Goal: Ask a question: Seek information or help from site administrators or community

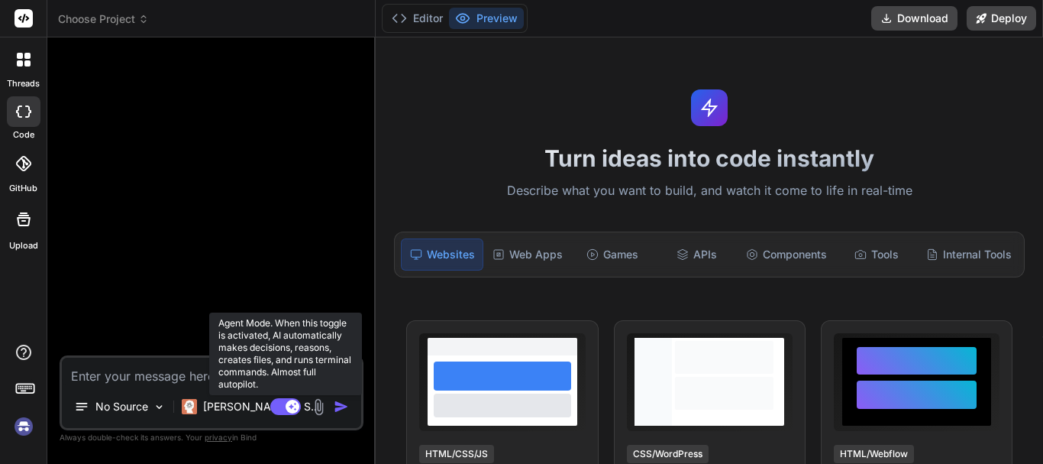
click at [287, 404] on rect at bounding box center [293, 406] width 14 height 14
type textarea "x"
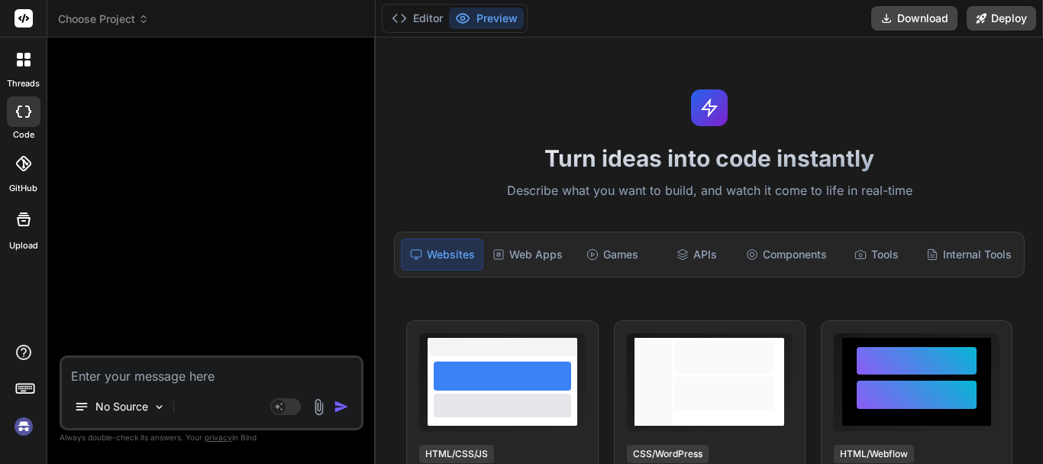
click at [164, 377] on textarea at bounding box center [211, 370] width 299 height 27
type textarea "H"
type textarea "x"
type textarea "He"
type textarea "x"
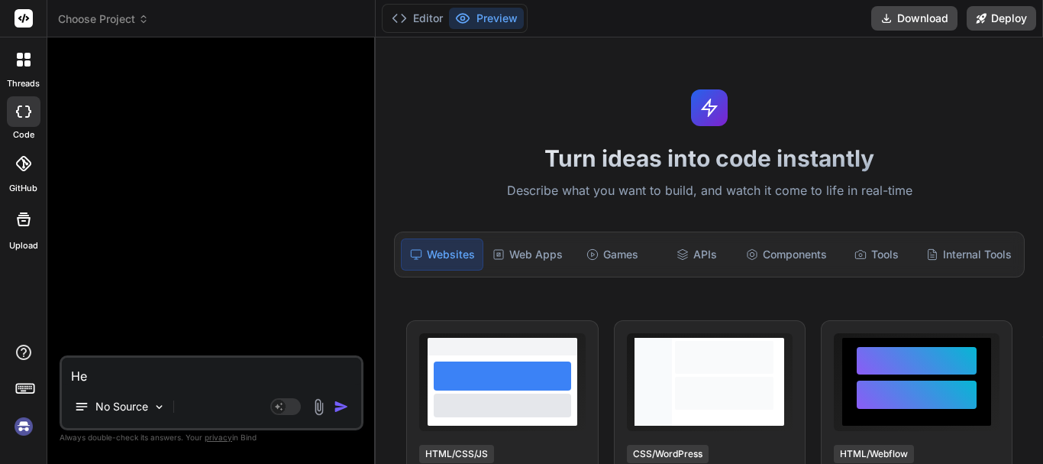
type textarea "Hel"
type textarea "x"
type textarea "Help"
type textarea "x"
type textarea "Help"
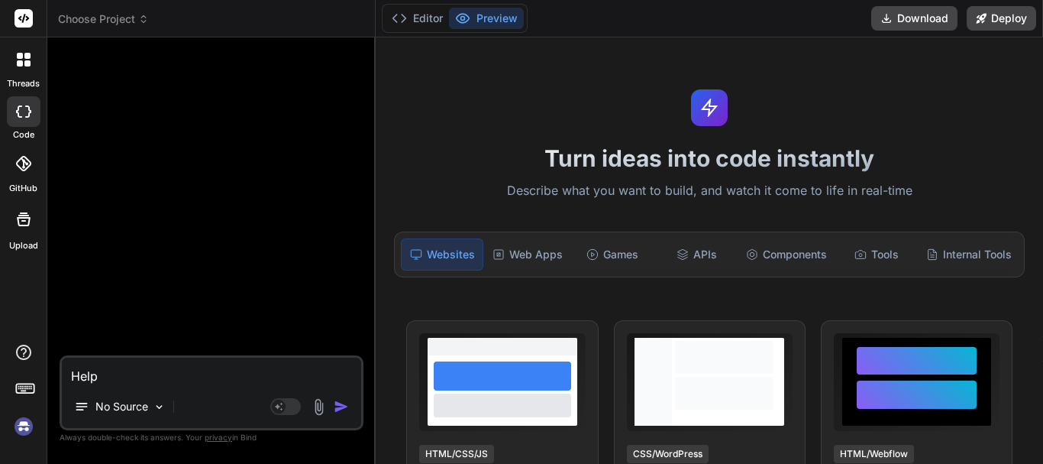
type textarea "x"
type textarea "Help m"
type textarea "x"
type textarea "Help me"
type textarea "x"
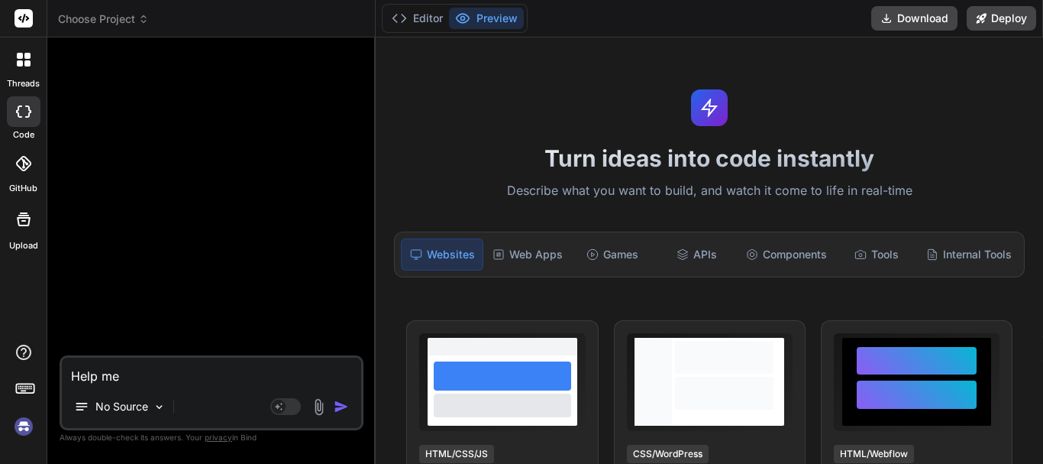
type textarea "Help me"
type textarea "x"
type textarea "Help me r"
type textarea "x"
type textarea "Help me"
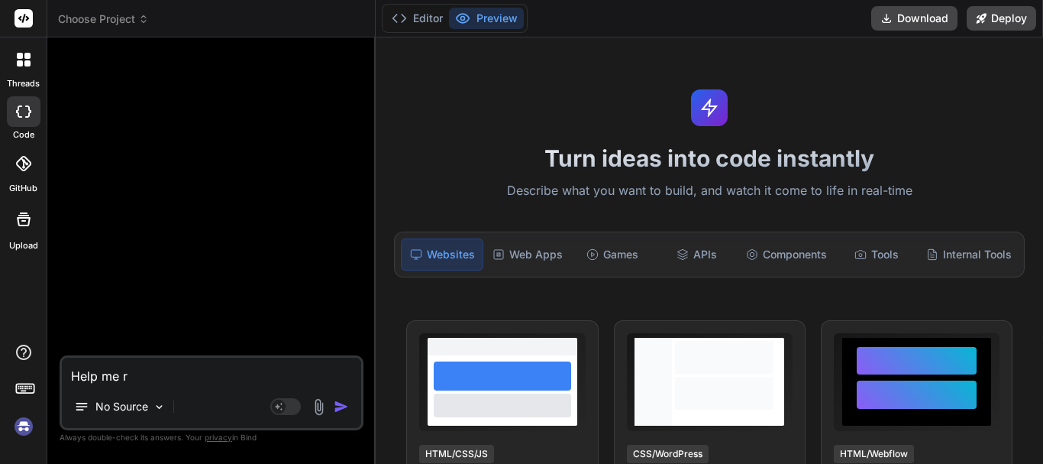
type textarea "x"
type textarea "Help me w"
type textarea "x"
type textarea "Help me wr"
type textarea "x"
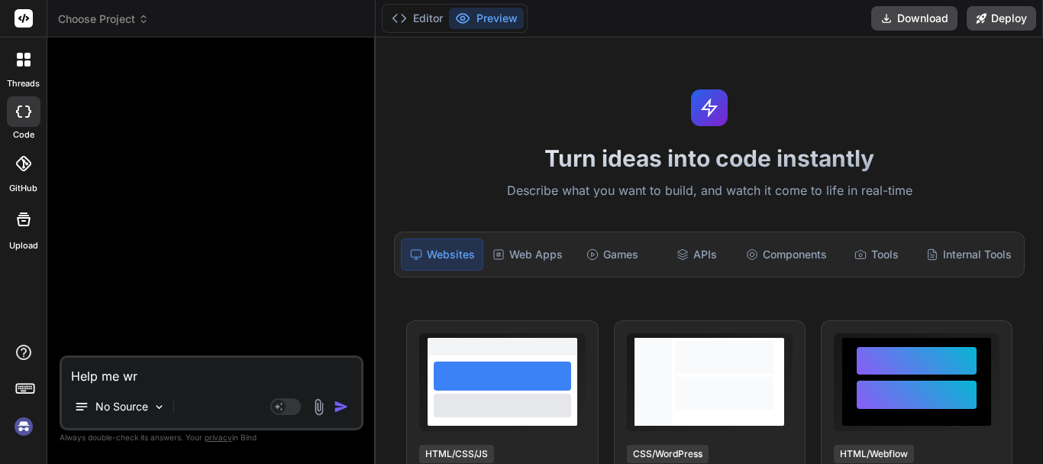
type textarea "Help me wri"
type textarea "x"
type textarea "Help me writ"
type textarea "x"
type textarea "Help me write"
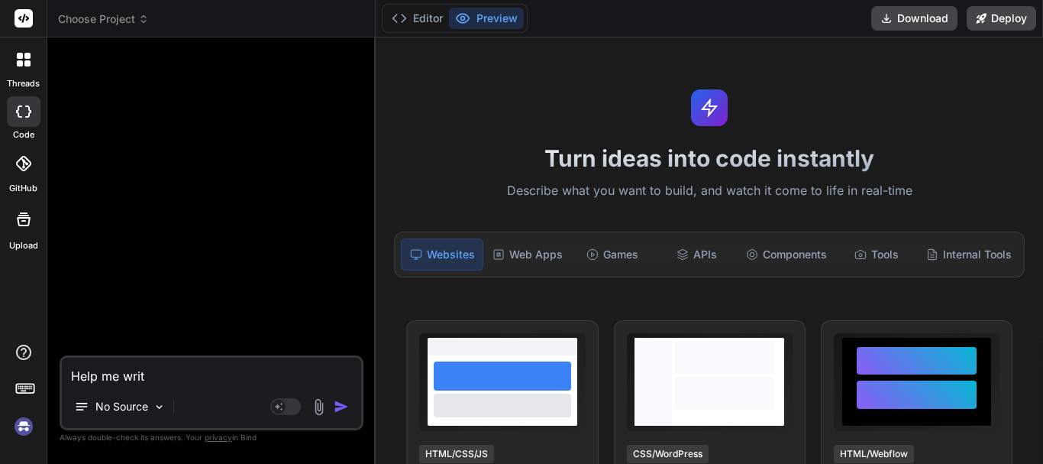
type textarea "x"
type textarea "Help me write"
type textarea "x"
type textarea "Help me write a"
type textarea "x"
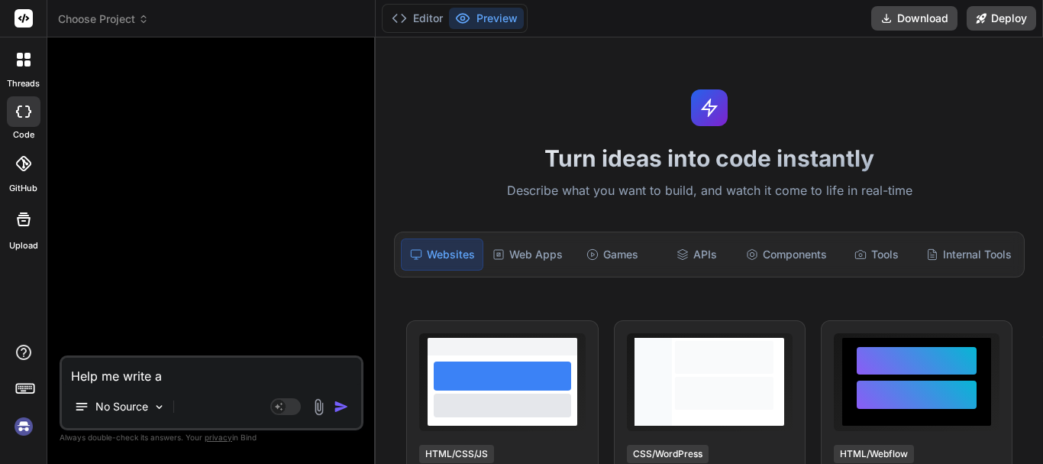
type textarea "Help me write a"
type textarea "x"
type textarea "Help me write a j"
type textarea "x"
type textarea "Help me write a js"
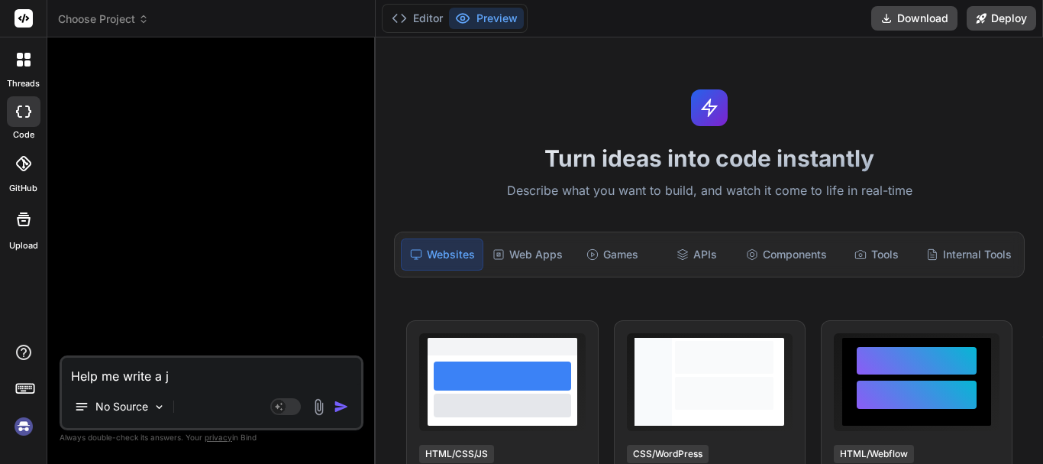
type textarea "x"
type textarea "Help me write a js"
type textarea "x"
type textarea "Help me write a js t"
type textarea "x"
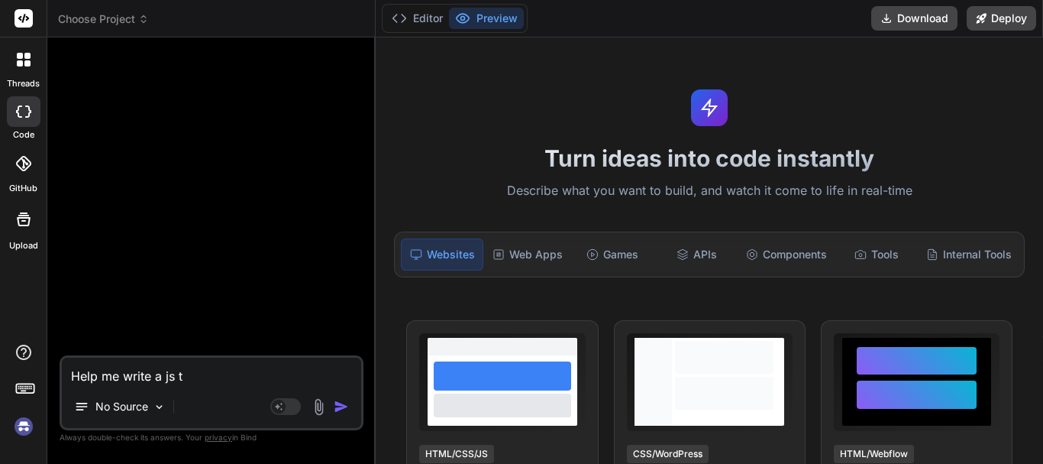
type textarea "Help me write a js th"
type textarea "x"
type textarea "Help me write a js tha"
type textarea "x"
type textarea "Help me write a js that"
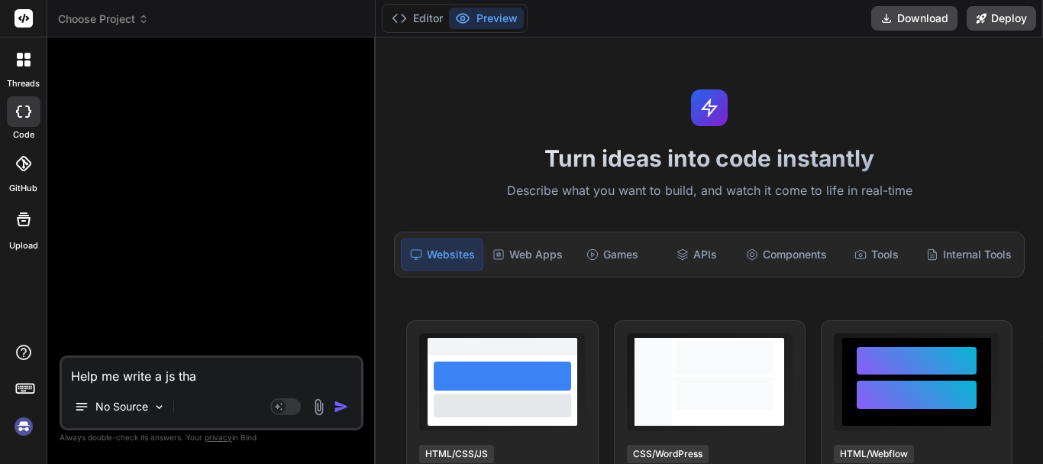
type textarea "x"
type textarea "Help me write a js that"
type textarea "x"
type textarea "Help me write a js that w"
type textarea "x"
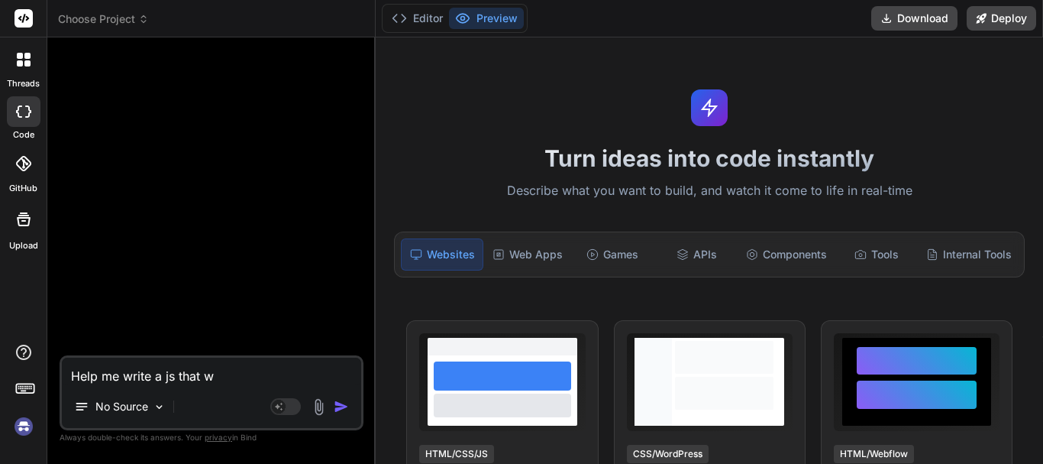
type textarea "Help me write a js that wi"
type textarea "x"
type textarea "Help me write a js that wil"
type textarea "x"
type textarea "Help me write a js that will"
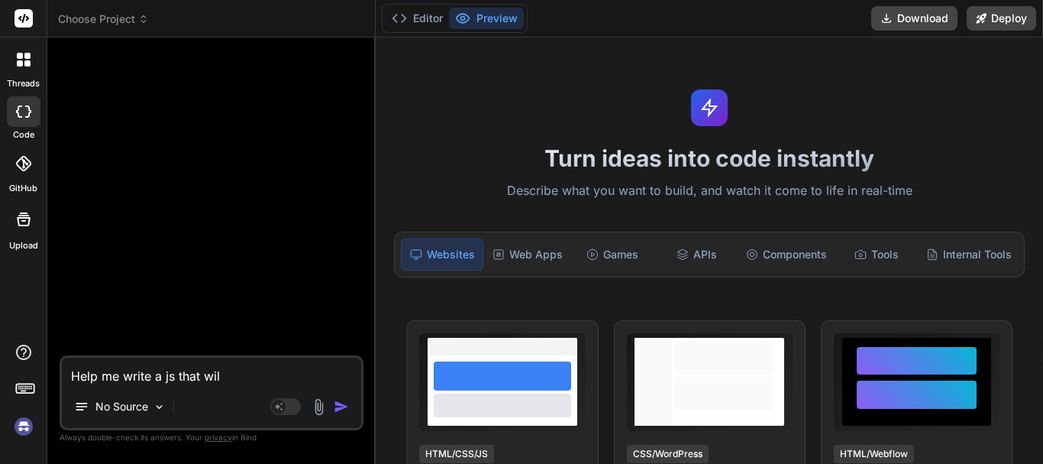
type textarea "x"
type textarea "Help me write a js that will"
type textarea "x"
type textarea "Help me write a js that will p"
type textarea "x"
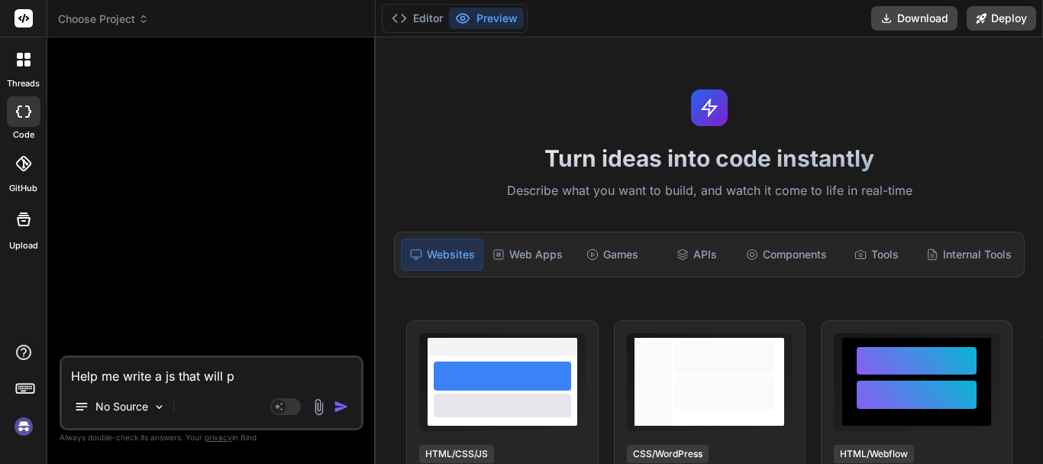
type textarea "Help me write a js that will po"
type textarea "x"
type textarea "Help me write a js that will pop"
type textarea "x"
type textarea "Help me write a js that will popu"
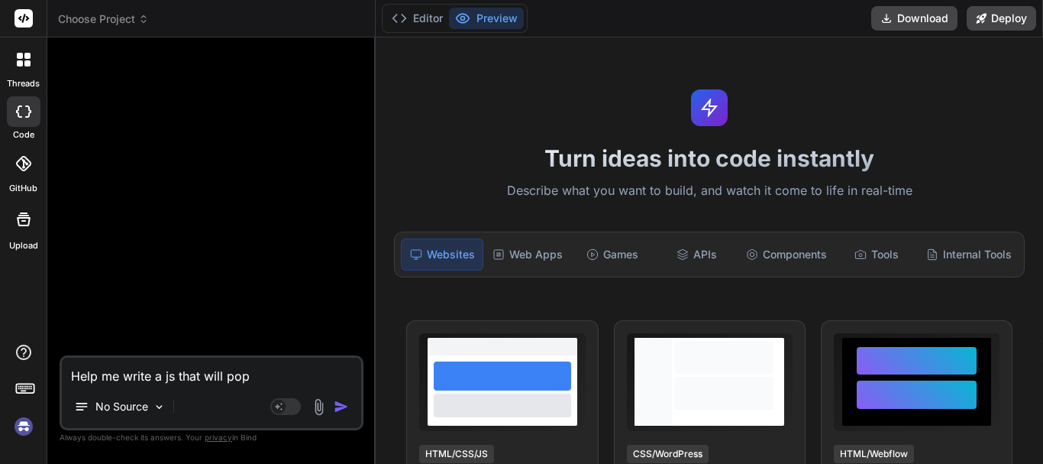
type textarea "x"
type textarea "Help me write a js that will popul"
type textarea "x"
type textarea "Help me write a js that will popula"
type textarea "x"
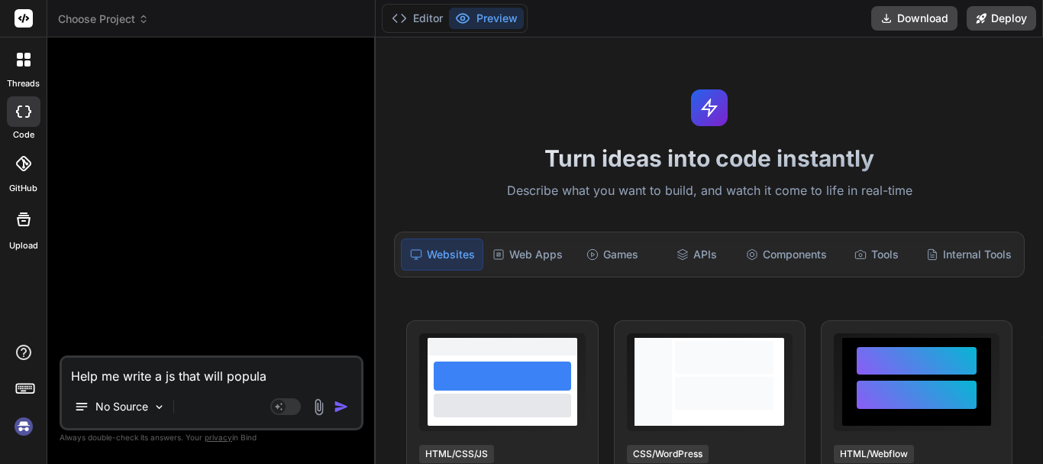
type textarea "Help me write a js that will populat"
type textarea "x"
type textarea "Help me write a js that will populate"
type textarea "x"
type textarea "Help me write a js that will populate"
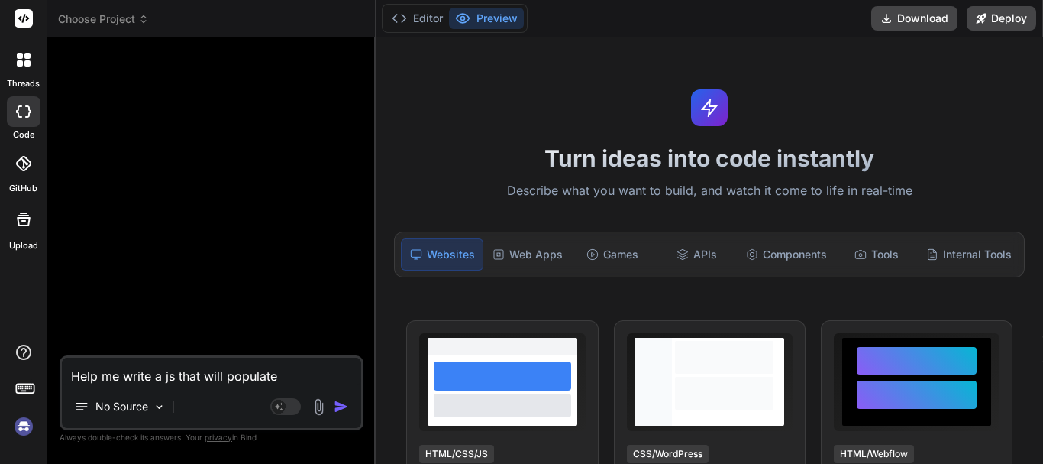
type textarea "x"
type textarea "Help me write a js that will populate t"
type textarea "x"
type textarea "Help me write a js that will populate th"
type textarea "x"
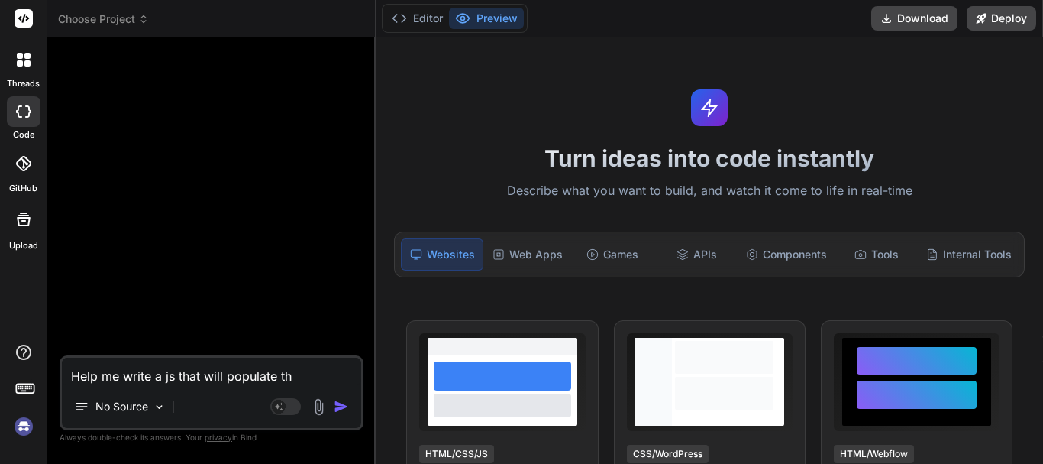
type textarea "Help me write a js that will populate thi"
type textarea "x"
type textarea "Help me write a js that will populate this"
type textarea "x"
type textarea "Help me write a js that will populate this"
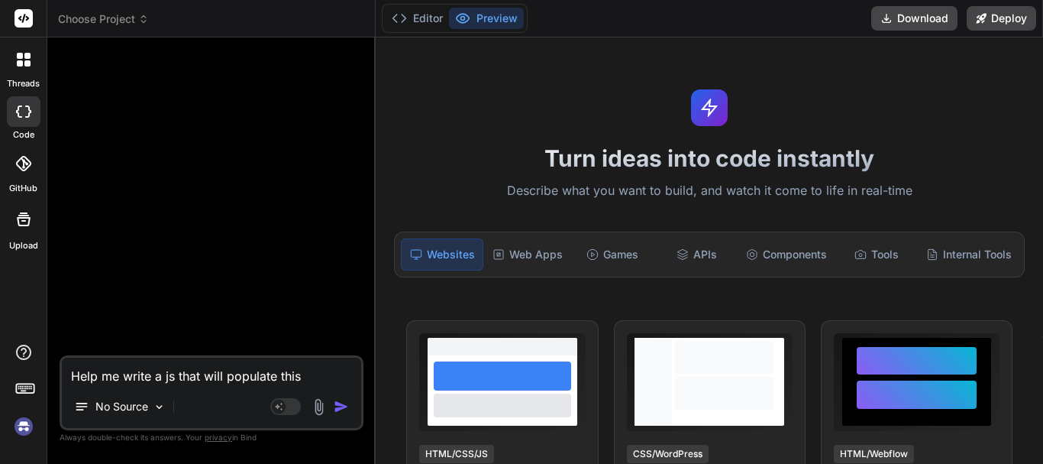
type textarea "x"
type textarea "Help me write a js that will populate this m"
type textarea "x"
type textarea "Help me write a js that will populate this mo"
type textarea "x"
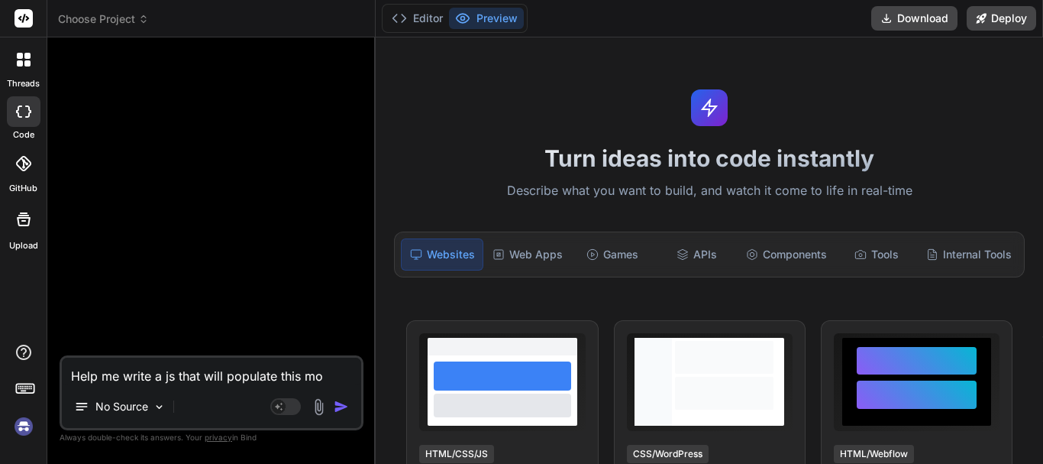
type textarea "Help me write a js that will populate this mod"
type textarea "x"
type textarea "Help me write a js that will populate this moda"
type textarea "x"
type textarea "Help me write a js that will populate this modal"
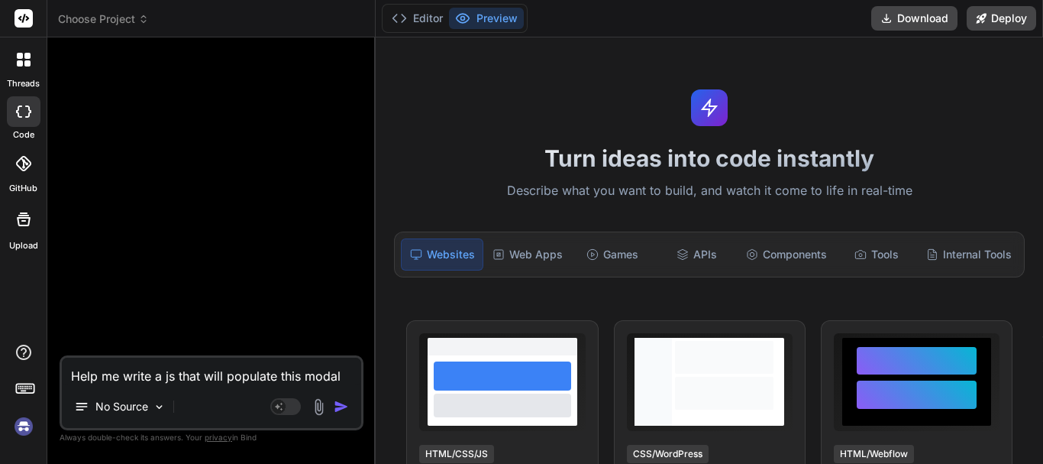
type textarea "x"
type textarea "Help me write a js that will populate this modal"
type textarea "x"
type textarea "Help me write a js that will populate this modal w"
type textarea "x"
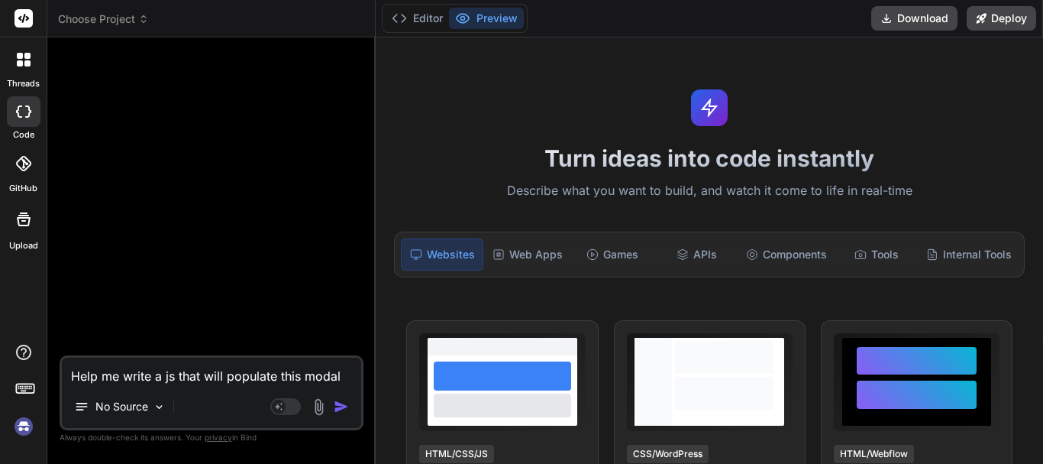
type textarea "Help me write a js that will populate this modal wh"
type textarea "x"
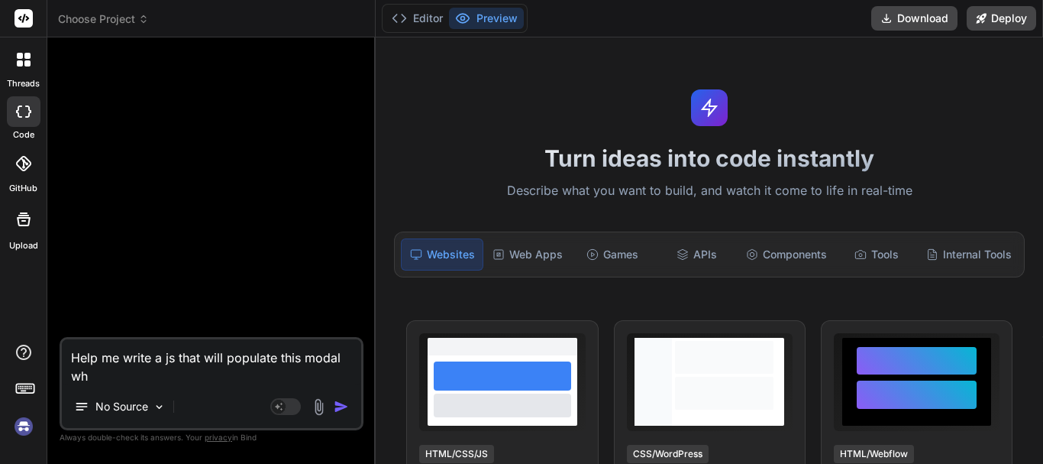
type textarea "Help me write a js that will populate this modal whe"
type textarea "x"
type textarea "Help me write a js that will populate this modal when"
type textarea "x"
type textarea "Help me write a js that will populate this modal whe"
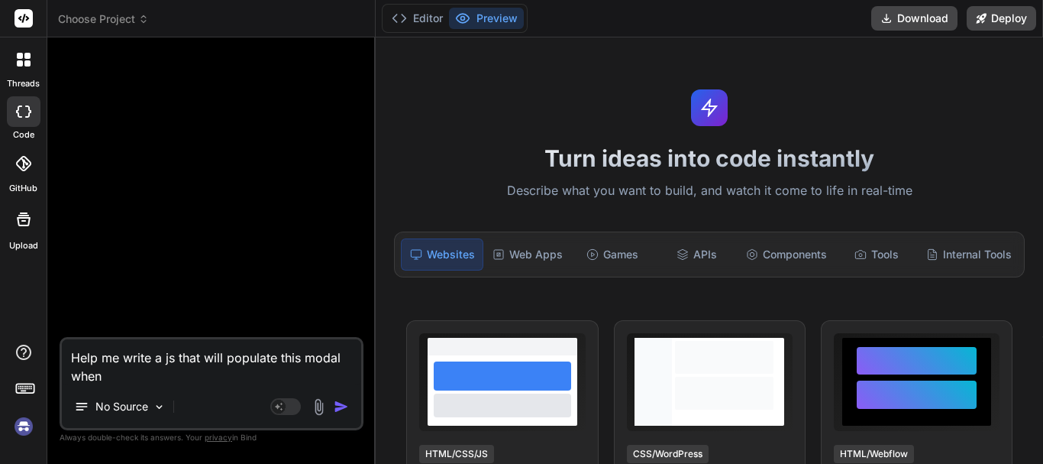
type textarea "x"
type textarea "Help me write a js that will populate this modal wh"
type textarea "x"
type textarea "Help me write a js that will populate this modal w"
type textarea "x"
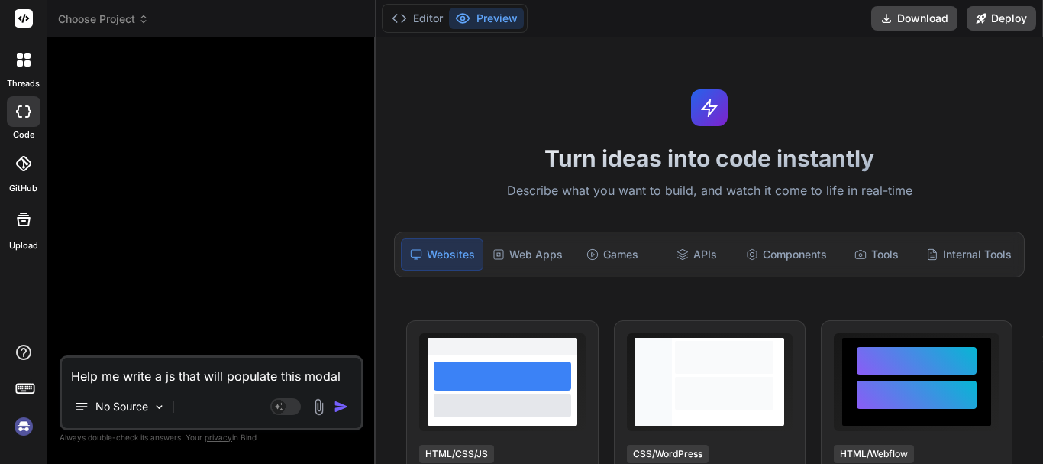
type textarea "Help me write a js that will populate this modal"
type textarea "x"
type textarea "Help me write a js that will populate this modal"
type textarea "x"
type textarea "Help me write a js that will populate this modal"
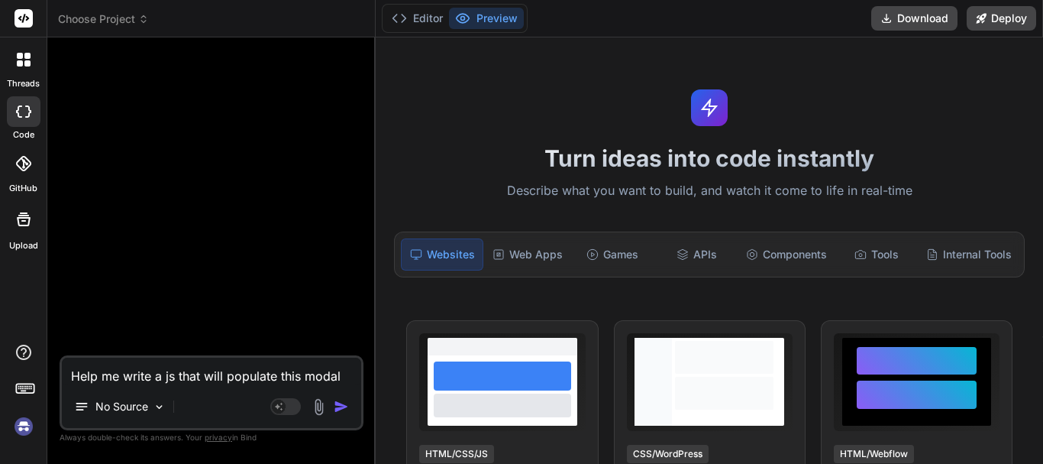
click at [19, 428] on img at bounding box center [24, 426] width 26 height 26
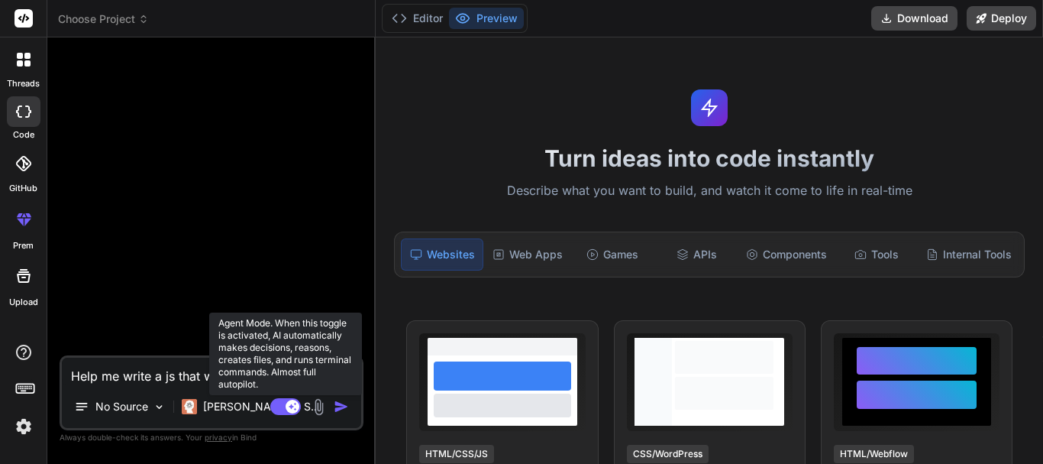
click at [285, 409] on rect at bounding box center [285, 406] width 31 height 17
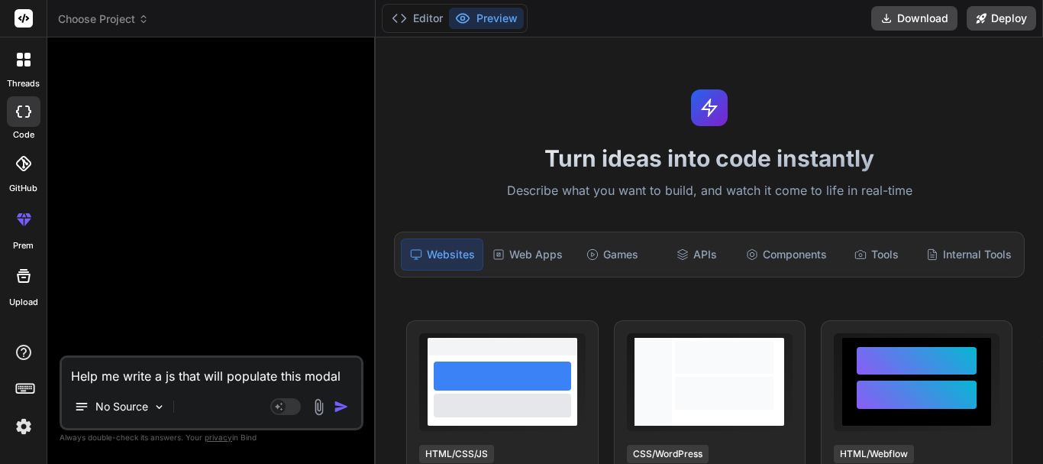
click at [339, 380] on textarea "Help me write a js that will populate this modal" at bounding box center [211, 370] width 299 height 27
type textarea "x"
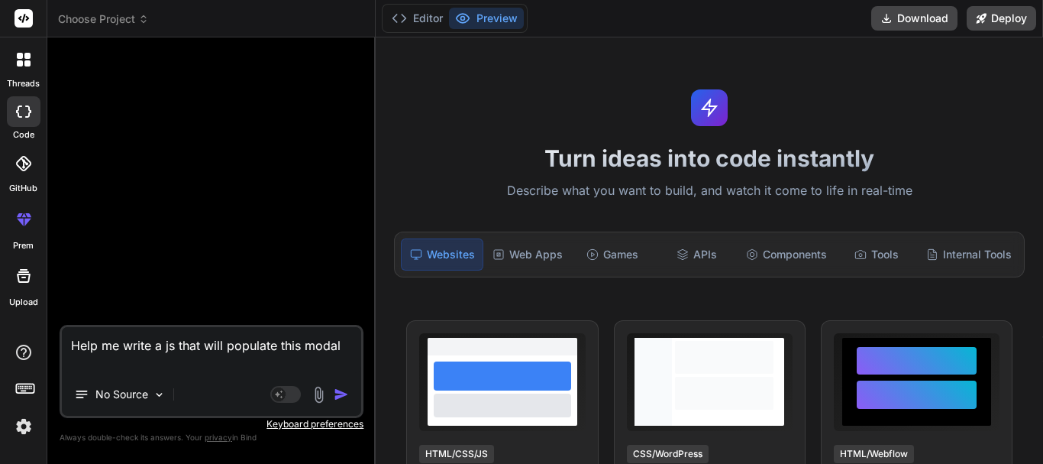
type textarea "Help me write a js that will populate this modal w"
type textarea "x"
type textarea "Help me write a js that will populate this modal wh"
type textarea "x"
type textarea "Help me write a js that will populate this modal whe"
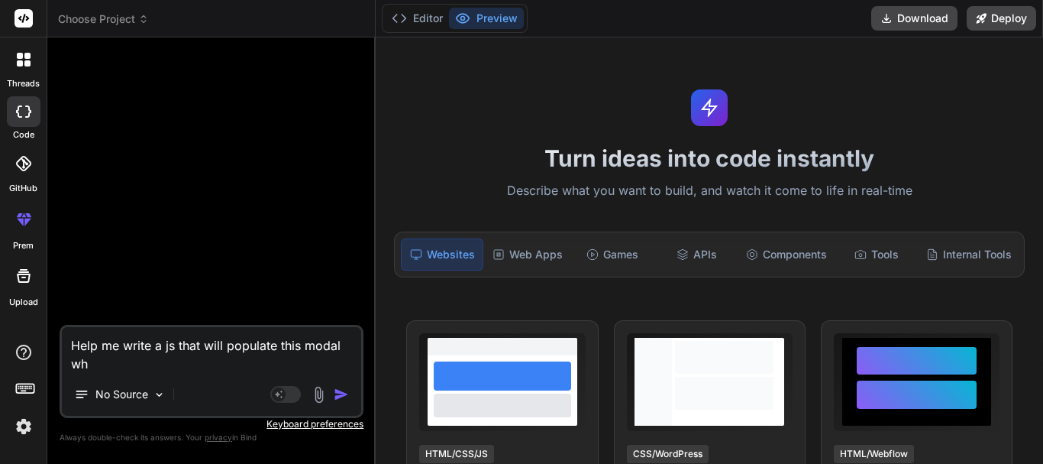
type textarea "x"
type textarea "Help me write a js that will populate this modal when"
type textarea "x"
type textarea "Help me write a js that will populate this modal whe"
type textarea "x"
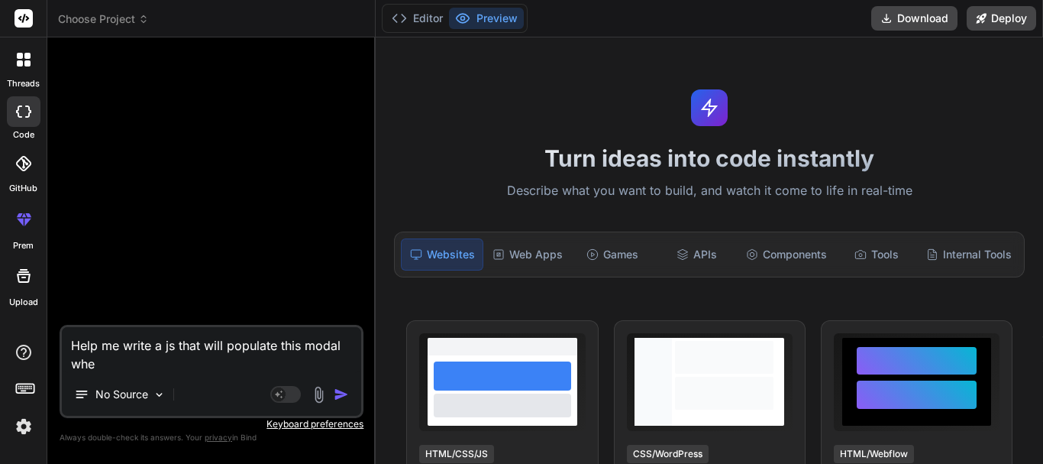
type textarea "Help me write a js that will populate this modal wh"
type textarea "x"
type textarea "Help me write a js that will populate this modal w"
type textarea "x"
type textarea "Help me write a js that will populate this modal"
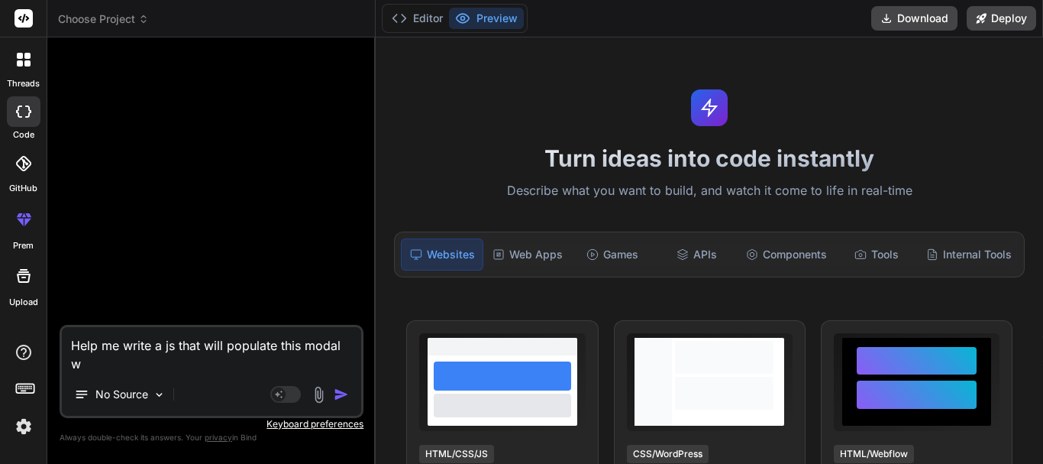
type textarea "x"
paste textarea "<div class="requisitions-modal-overlay-unique-req2024" id="requisitions-action-…"
type textarea "Help me write a js that will populate this modal <div class="requisitions-modal…"
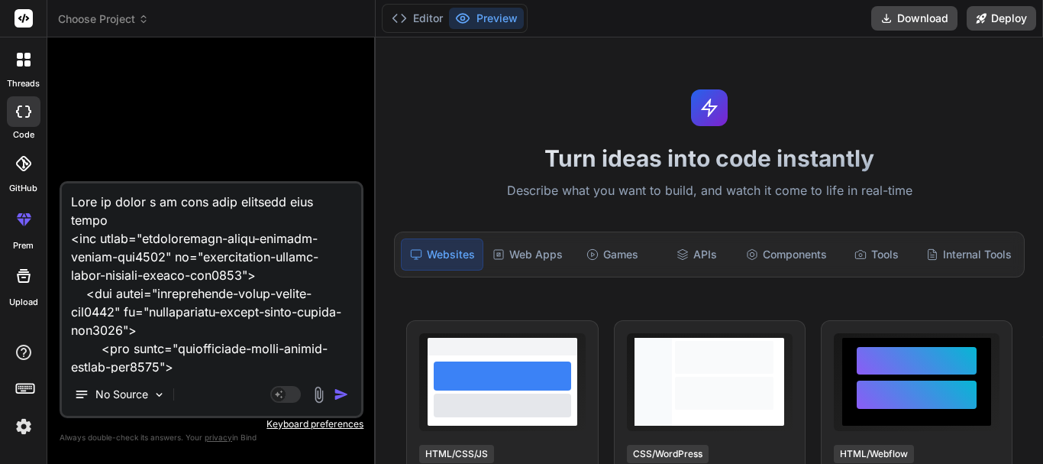
scroll to position [2128, 0]
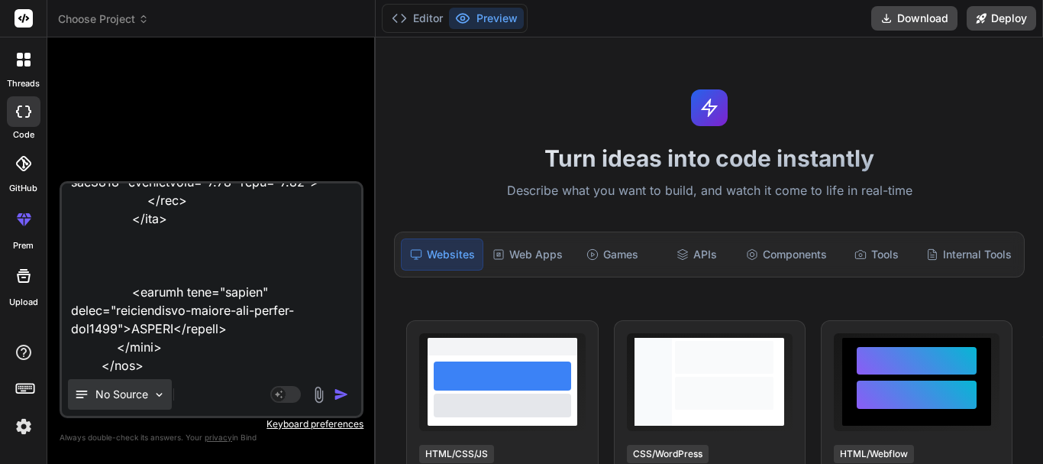
type textarea "x"
type textarea "Help me write a js that will populate this modal <div class="requisitions-modal…"
type textarea "x"
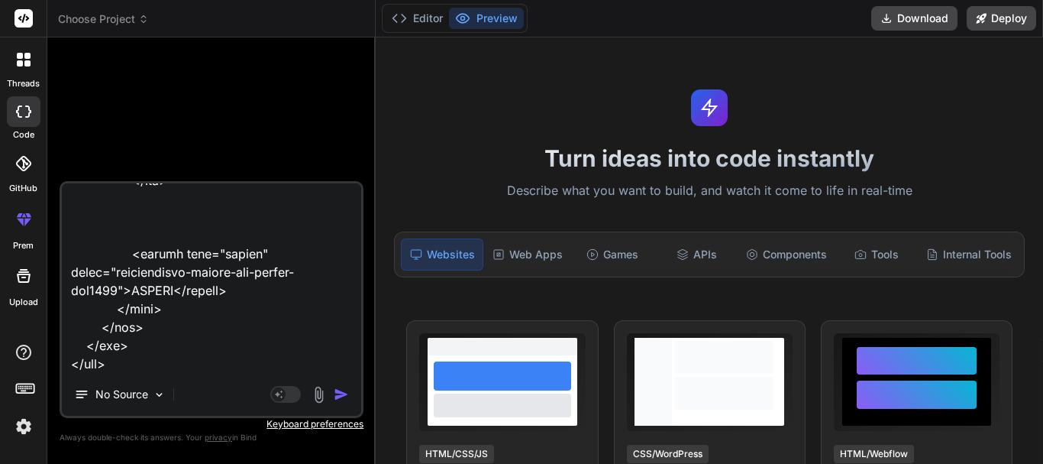
type textarea "Help me write a js that will populate this modal <div class="requisitions-modal…"
type textarea "x"
type textarea "Help me write a js that will populate this modal <div class="requisitions-modal…"
type textarea "x"
type textarea "Help me write a js that will populate this modal <div class="requisitions-modal…"
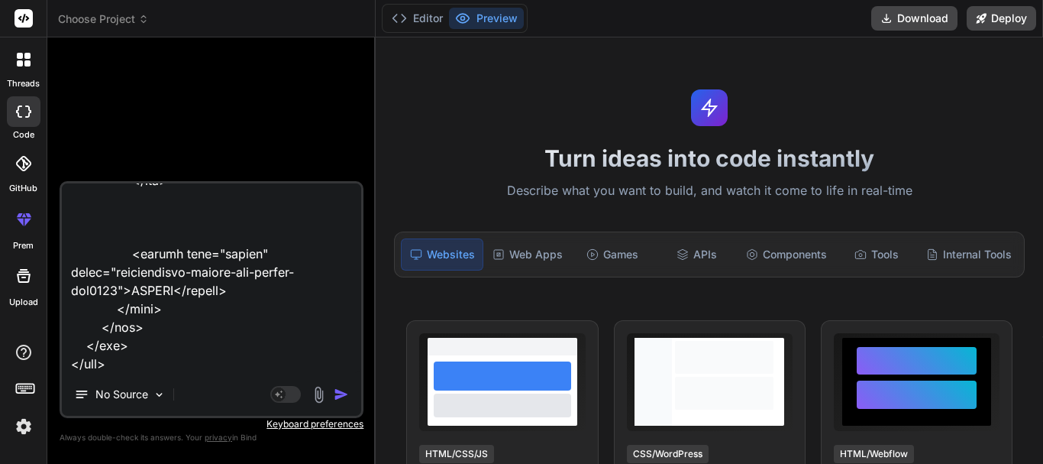
type textarea "x"
type textarea "Help me write a js that will populate this modal <div class="requisitions-modal…"
type textarea "x"
type textarea "Help me write a js that will populate this modal <div class="requisitions-modal…"
type textarea "x"
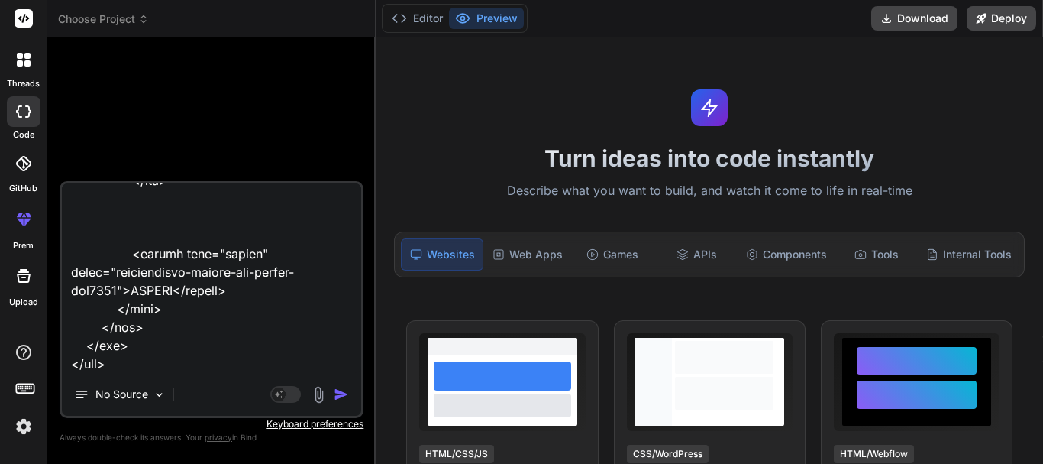
type textarea "Help me write a js that will populate this modal <div class="requisitions-modal…"
type textarea "x"
type textarea "Help me write a js that will populate this modal <div class="requisitions-modal…"
type textarea "x"
type textarea "Help me write a js that will populate this modal <div class="requisitions-modal…"
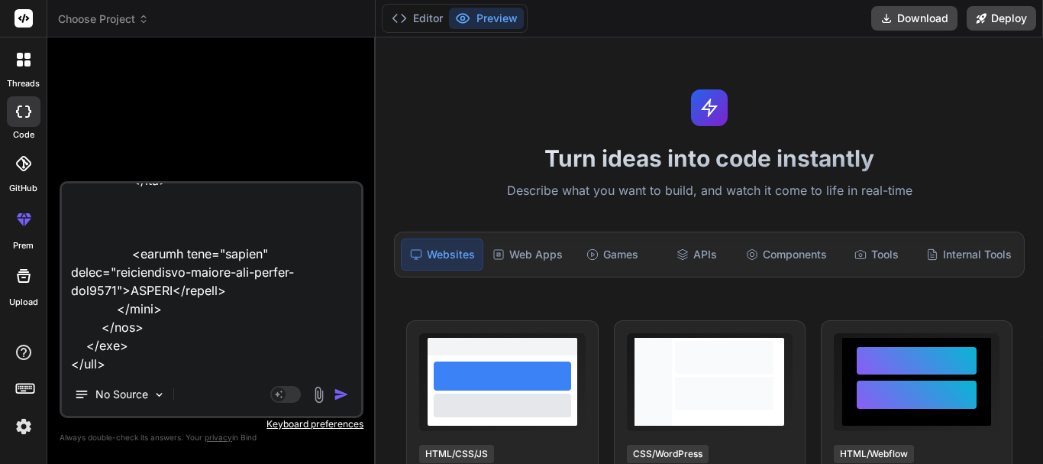
type textarea "x"
type textarea "Help me write a js that will populate this modal <div class="requisitions-modal…"
type textarea "x"
type textarea "Help me write a js that will populate this modal <div class="requisitions-modal…"
type textarea "x"
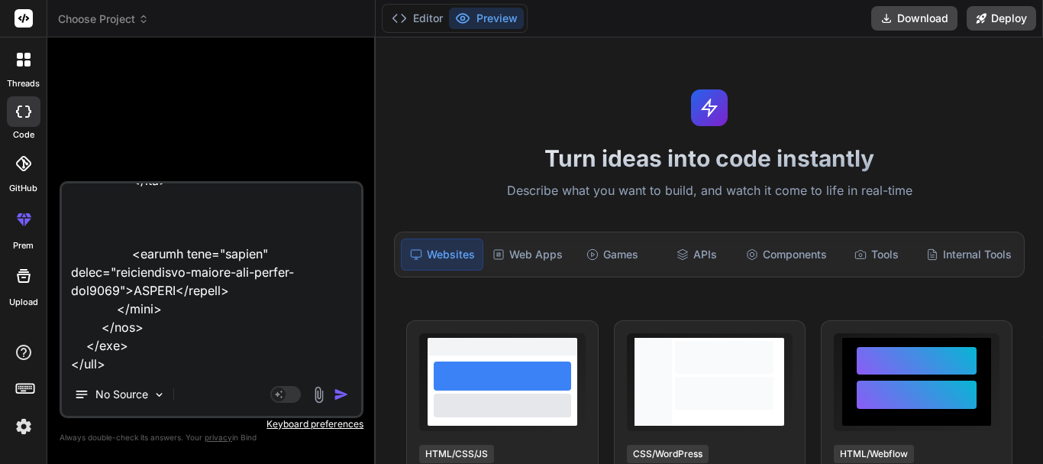
type textarea "Help me write a js that will populate this modal <div class="requisitions-modal…"
type textarea "x"
type textarea "Help me write a js that will populate this modal <div class="requisitions-modal…"
type textarea "x"
type textarea "Help me write a js that will populate this modal <div class="requisitions-modal…"
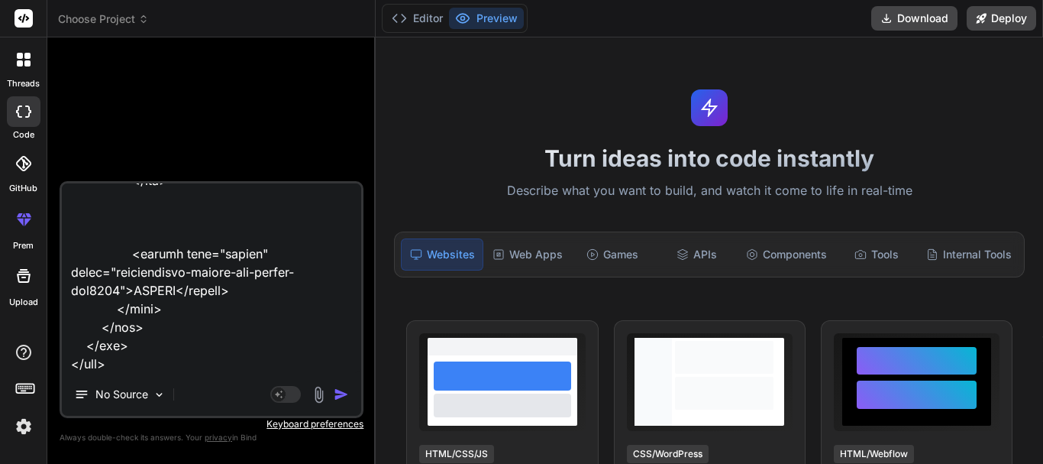
type textarea "x"
type textarea "Help me write a js that will populate this modal <div class="requisitions-modal…"
type textarea "x"
type textarea "Help me write a js that will populate this modal <div class="requisitions-modal…"
type textarea "x"
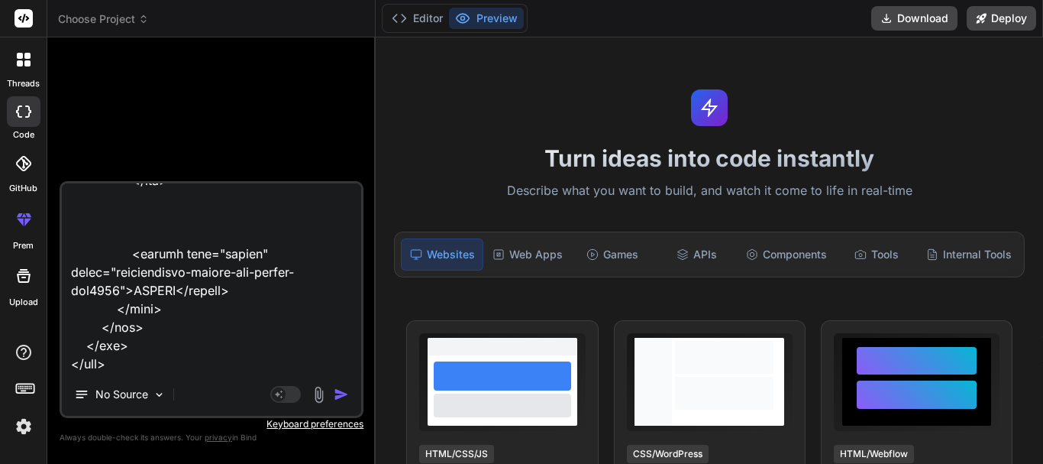
type textarea "Help me write a js that will populate this modal <div class="requisitions-modal…"
type textarea "x"
type textarea "Help me write a js that will populate this modal <div class="requisitions-modal…"
type textarea "x"
type textarea "Help me write a js that will populate this modal <div class="requisitions-modal…"
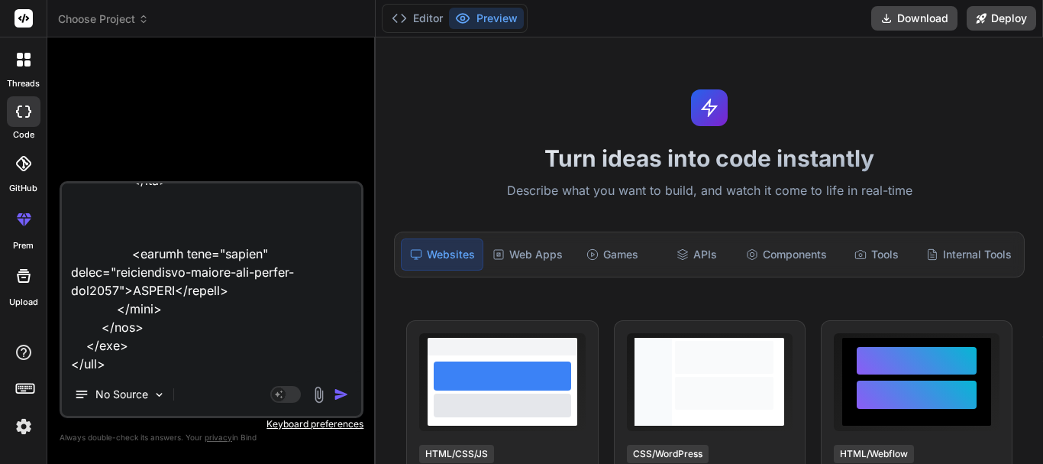
type textarea "x"
type textarea "Help me write a js that will populate this modal <div class="requisitions-modal…"
type textarea "x"
type textarea "Help me write a js that will populate this modal <div class="requisitions-modal…"
type textarea "x"
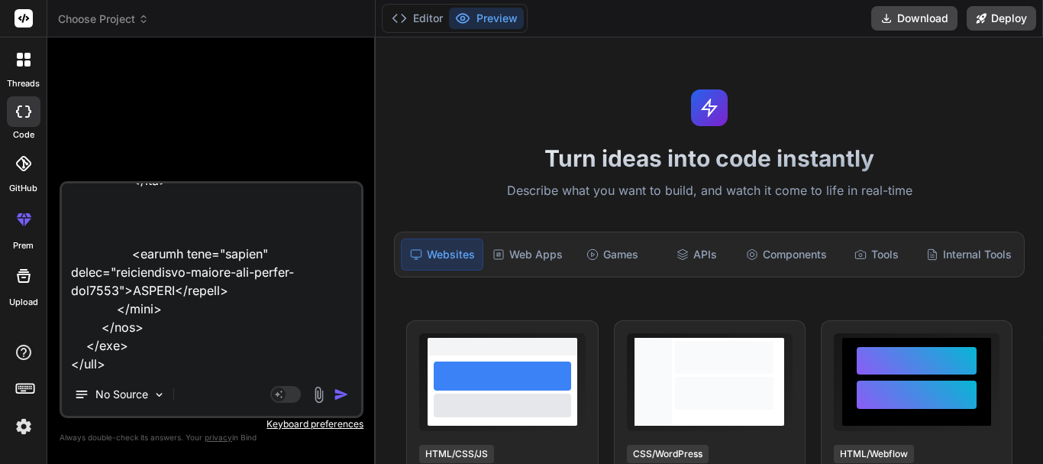
type textarea "Help me write a js that will populate this modal <div class="requisitions-modal…"
type textarea "x"
type textarea "Help me write a js that will populate this modal <div class="requisitions-modal…"
type textarea "x"
type textarea "Help me write a js that will populate this modal <div class="requisitions-modal…"
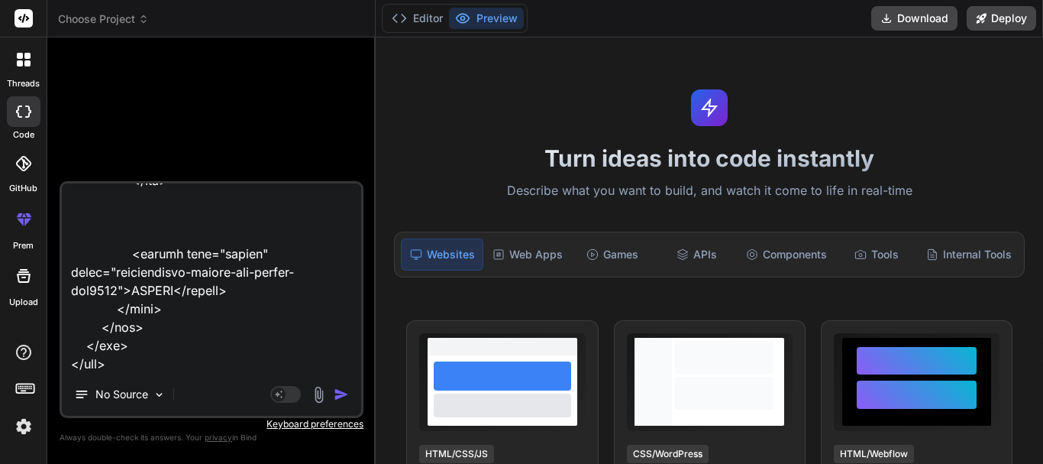
type textarea "x"
type textarea "Help me write a js that will populate this modal <div class="requisitions-modal…"
type textarea "x"
type textarea "Help me write a js that will populate this modal <div class="requisitions-modal…"
type textarea "x"
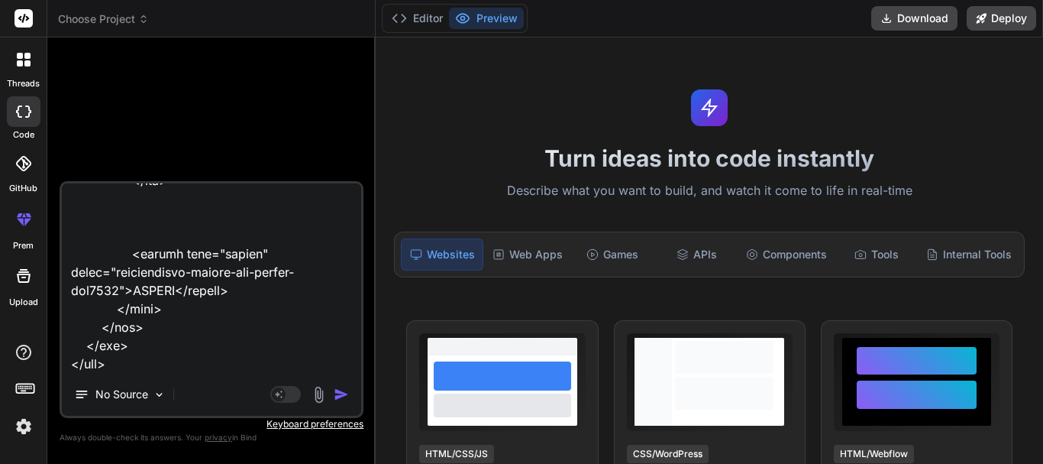
type textarea "Help me write a js that will populate this modal <div class="requisitions-modal…"
type textarea "x"
type textarea "Help me write a js that will populate this modal <div class="requisitions-modal…"
type textarea "x"
type textarea "Help me write a js that will populate this modal <div class="requisitions-modal…"
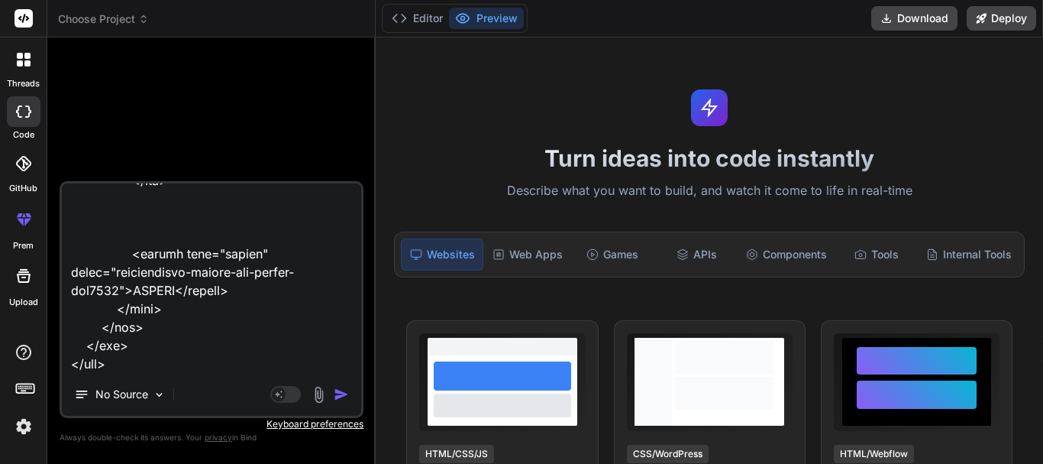
type textarea "x"
type textarea "Help me write a js that will populate this modal <div class="requisitions-modal…"
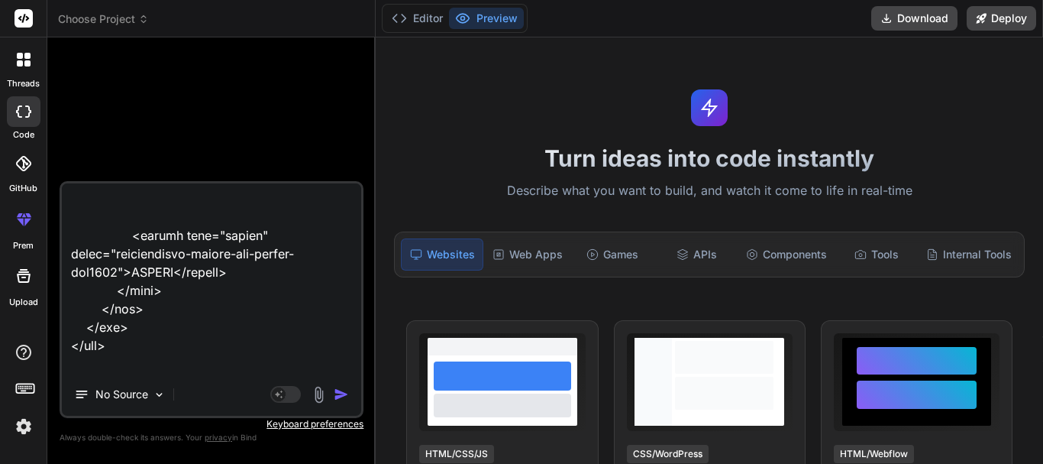
paste textarea "<td class="inventory-action-column"> <div class="inventory-action-buttons"> <?p…"
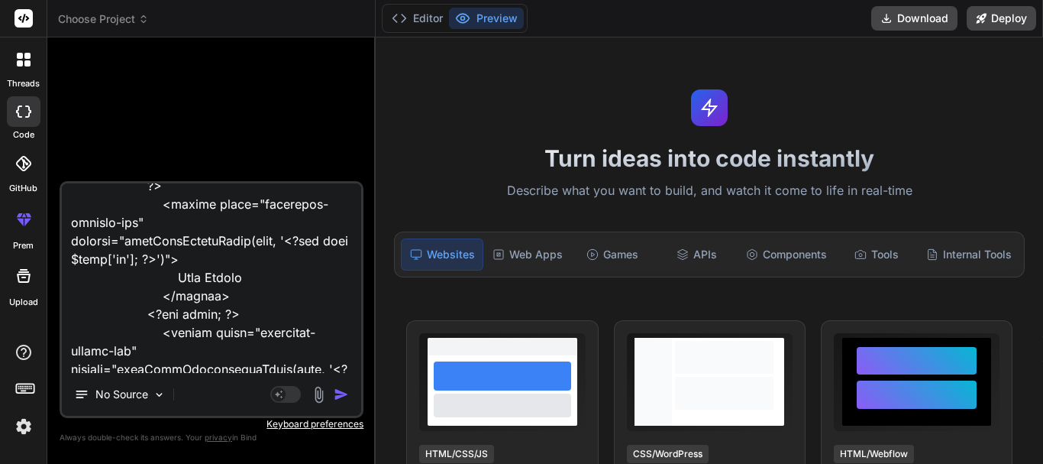
scroll to position [2734, 0]
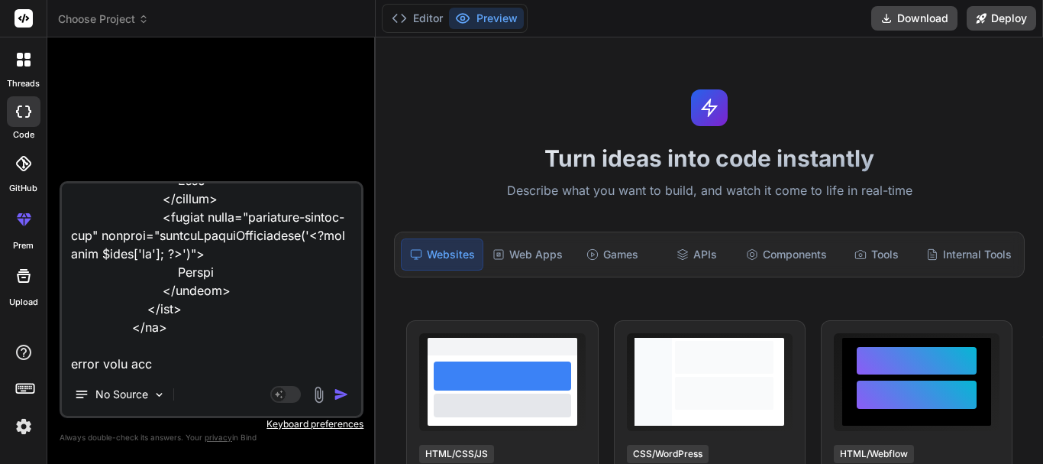
paste textarea "inventory_items/get_requisitions_by_id/2"
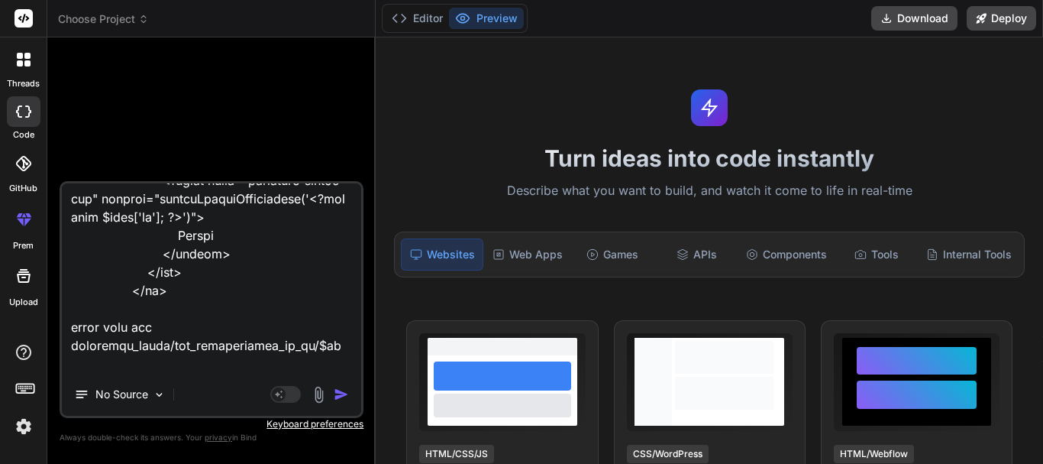
scroll to position [2789, 0]
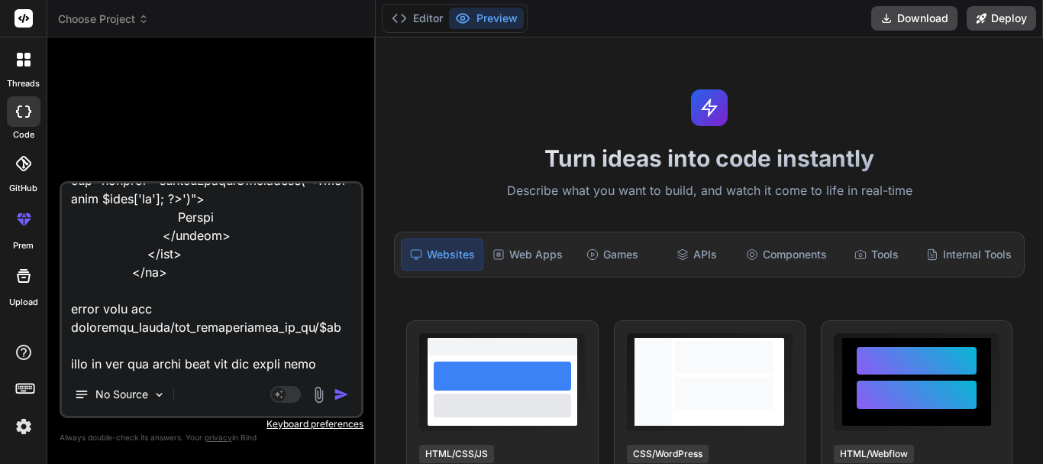
paste textarea "[{"id":"2","location":"","uuid":"","staff_id":"e8eb564a-b003-4884-b2a6-f6c872b7…"
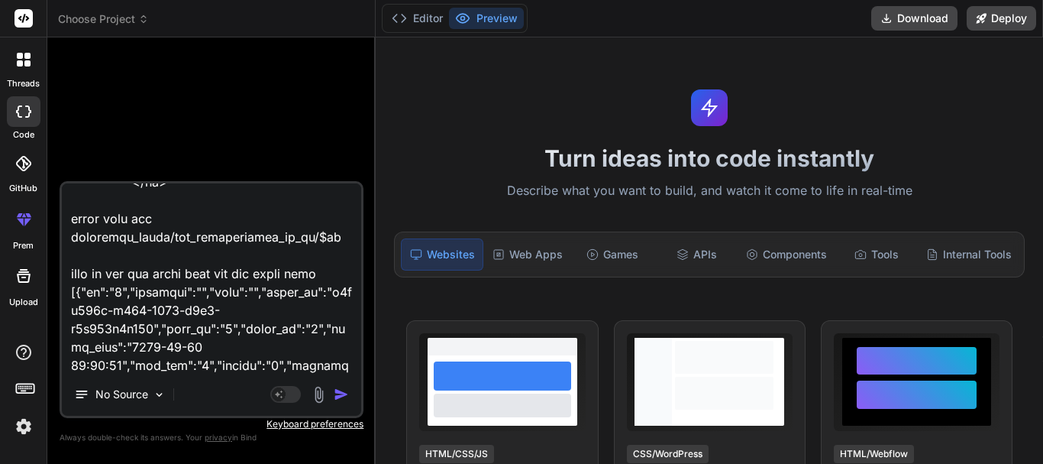
scroll to position [2881, 0]
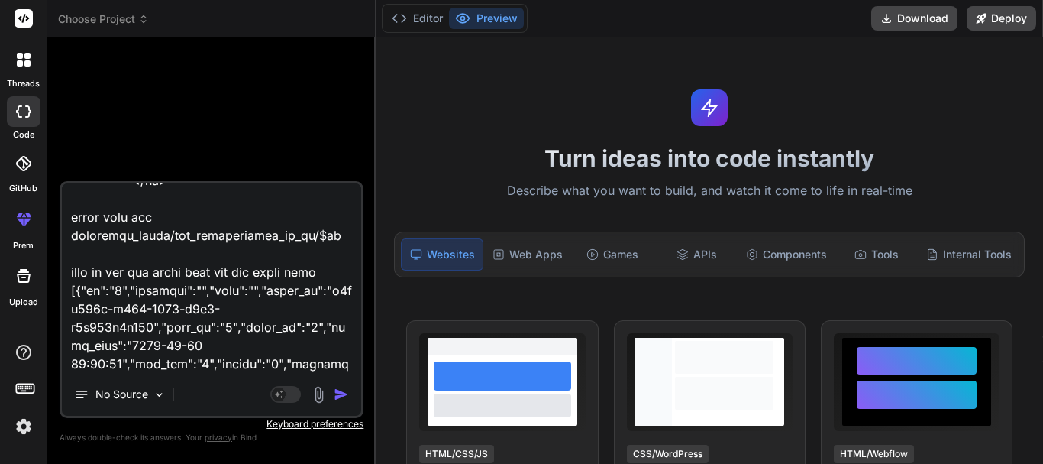
click at [339, 393] on img "button" at bounding box center [341, 393] width 15 height 15
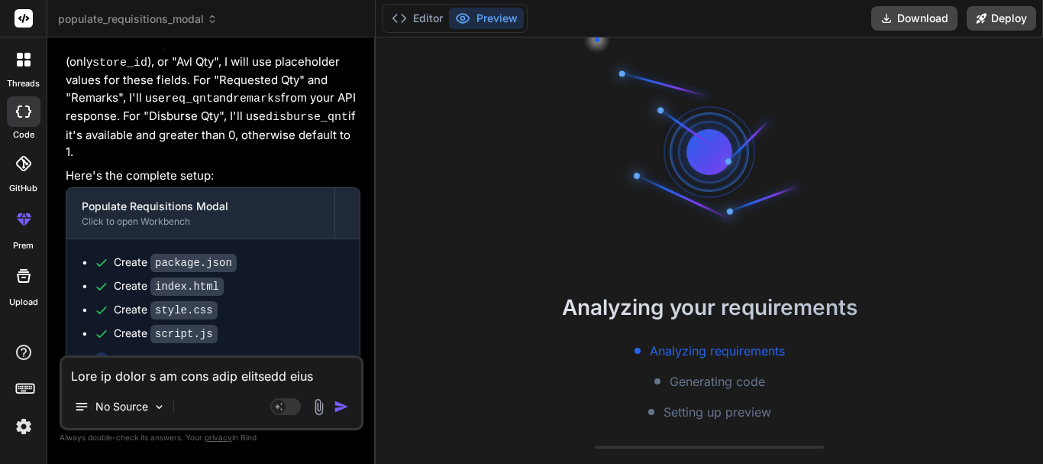
scroll to position [102, 0]
click at [427, 18] on button "Editor" at bounding box center [417, 18] width 63 height 21
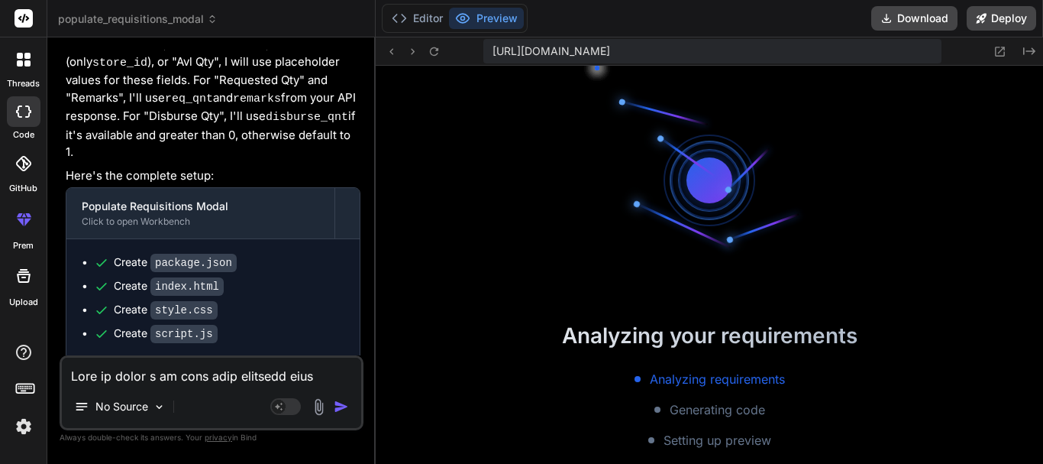
scroll to position [682, 0]
click at [425, 16] on button "Editor" at bounding box center [417, 18] width 63 height 21
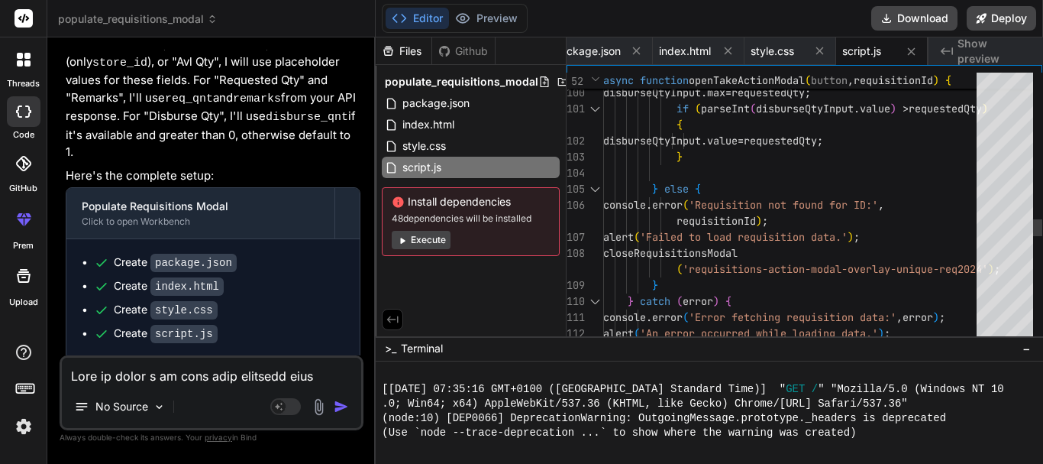
scroll to position [798, 0]
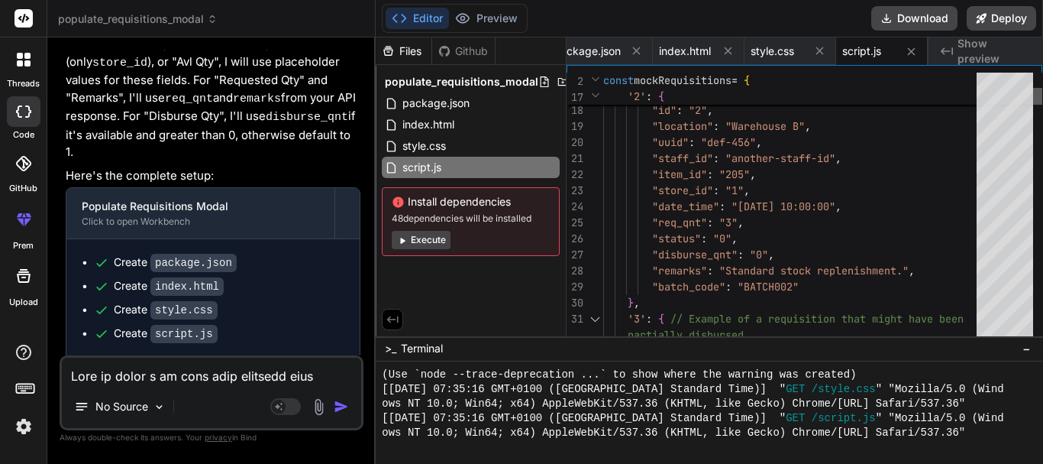
click at [1041, 96] on div at bounding box center [1037, 208] width 9 height 270
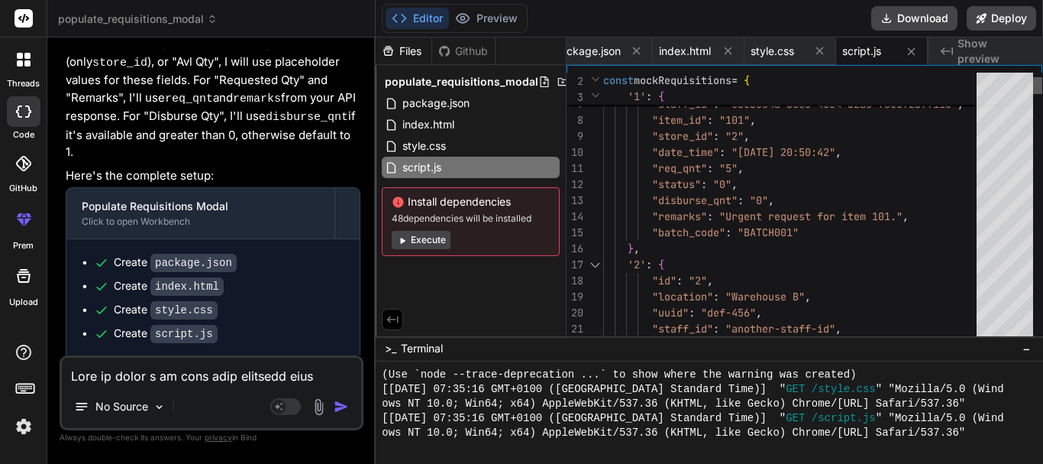
click at [1041, 86] on div at bounding box center [1037, 85] width 9 height 17
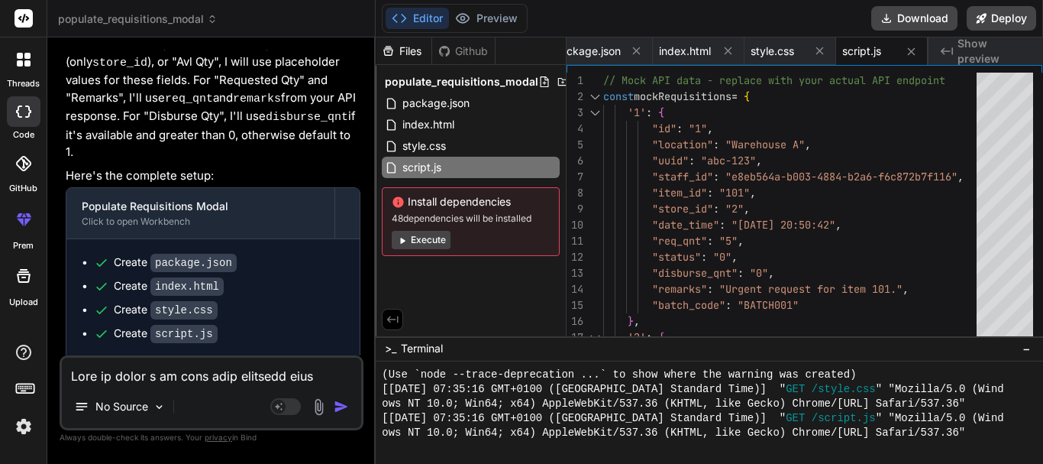
click at [178, 378] on textarea at bounding box center [211, 370] width 299 height 27
click at [191, 380] on textarea at bounding box center [211, 370] width 299 height 27
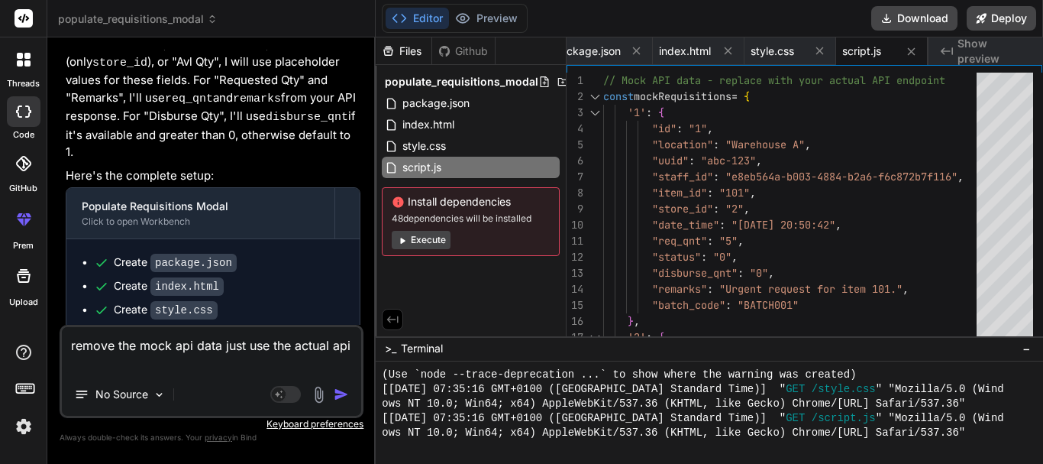
paste textarea "inventory_items/get_requisitions_by_id/2"
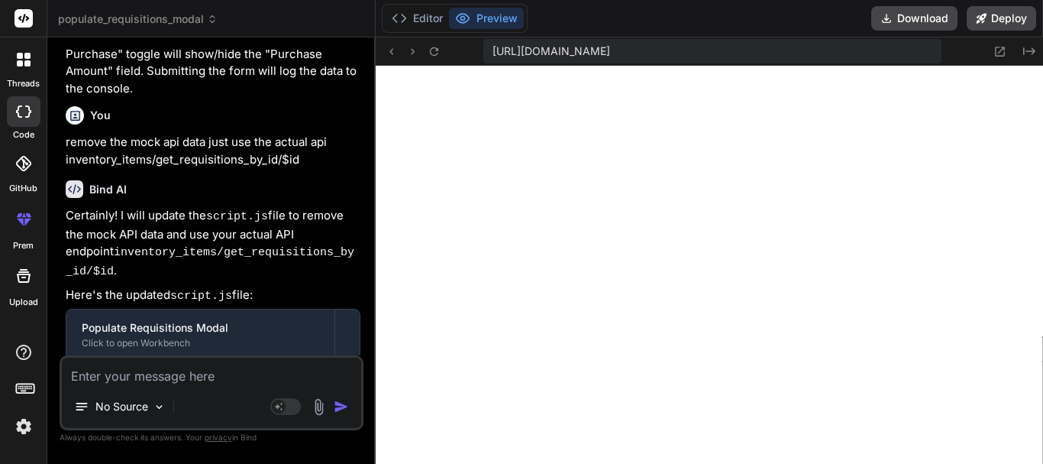
scroll to position [1756, 0]
click at [422, 15] on button "Editor" at bounding box center [417, 18] width 63 height 21
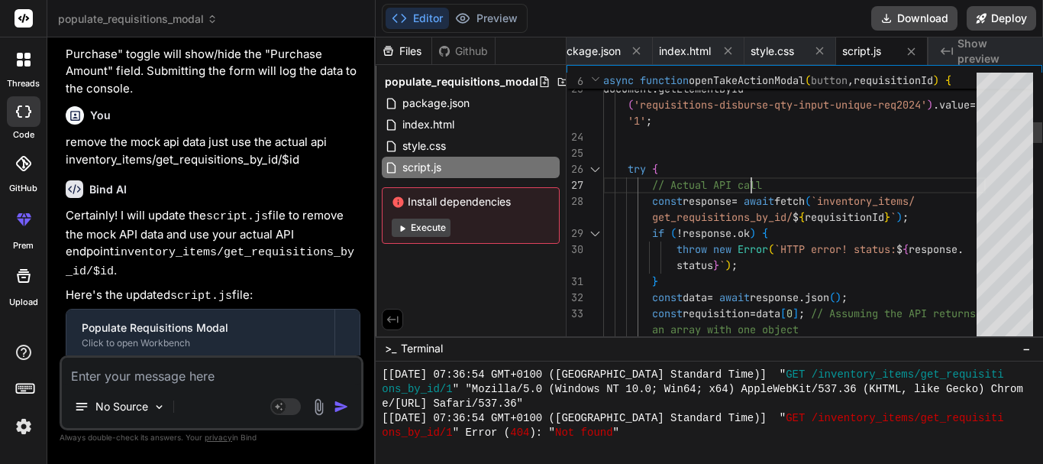
scroll to position [0, 0]
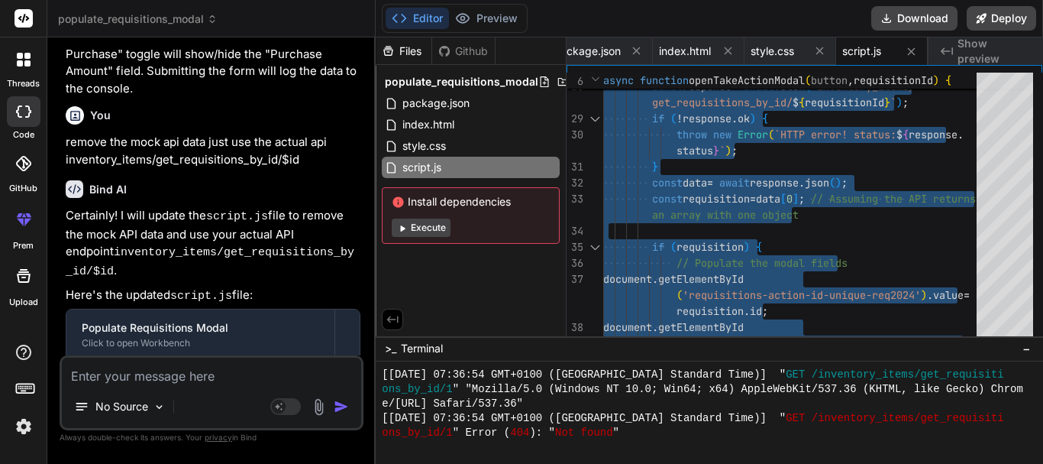
click at [187, 373] on textarea at bounding box center [211, 370] width 299 height 27
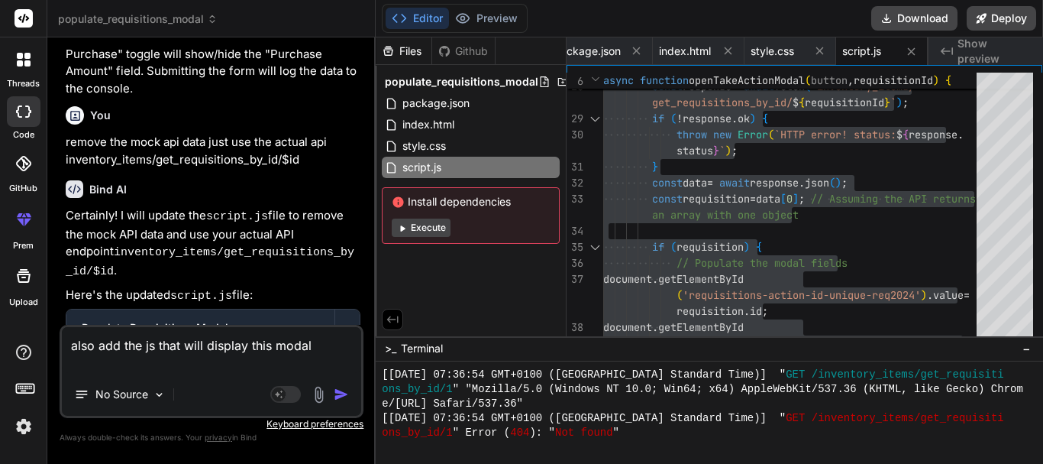
paste textarea "<div class="requisitions-modal-overlay-unique-req2024" id="requisitions-add-mod…"
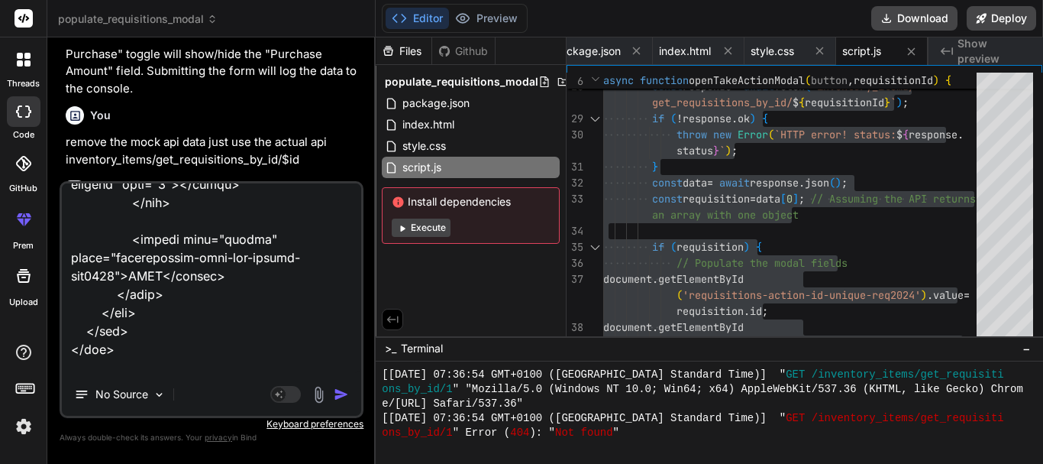
scroll to position [2404, 0]
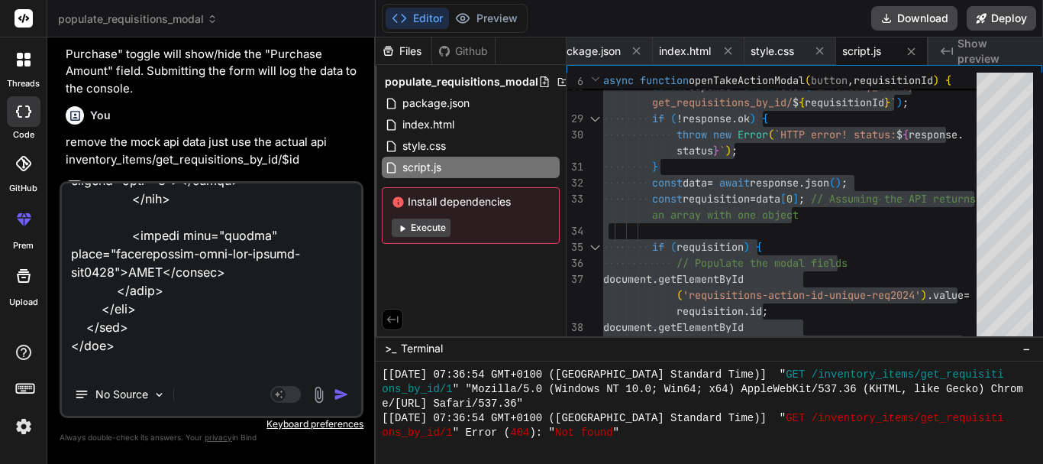
paste textarea "<div class="addpatient"> <button class="inventory-add-purchase-btn" id="requisi…"
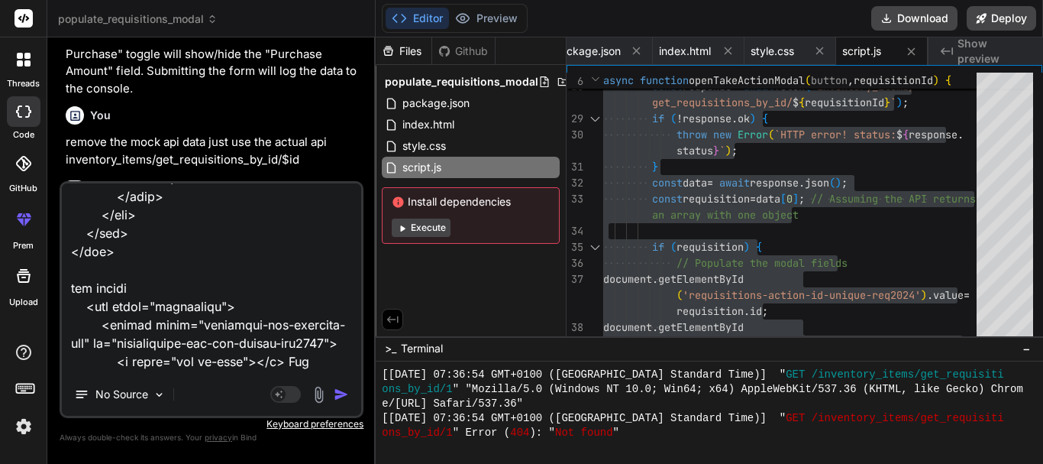
scroll to position [2531, 0]
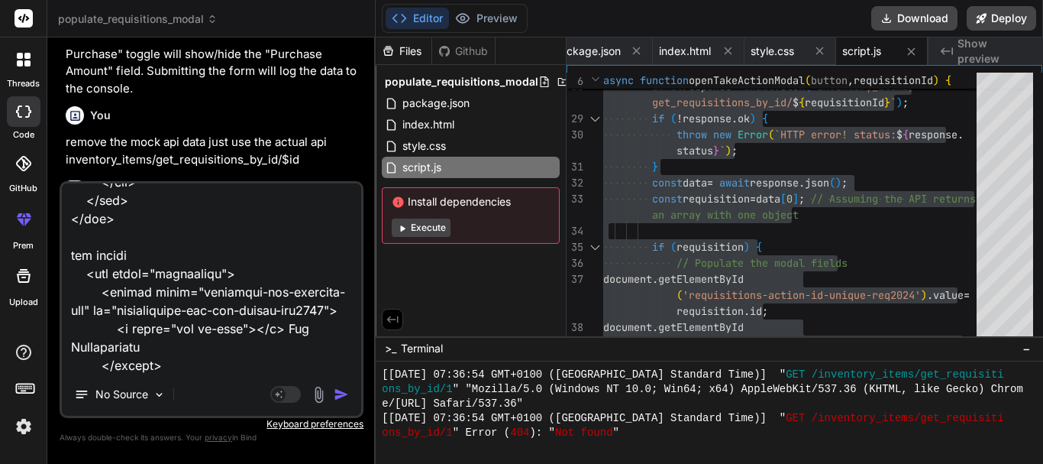
click at [163, 234] on textarea at bounding box center [211, 277] width 299 height 189
click at [344, 394] on img "button" at bounding box center [341, 393] width 15 height 15
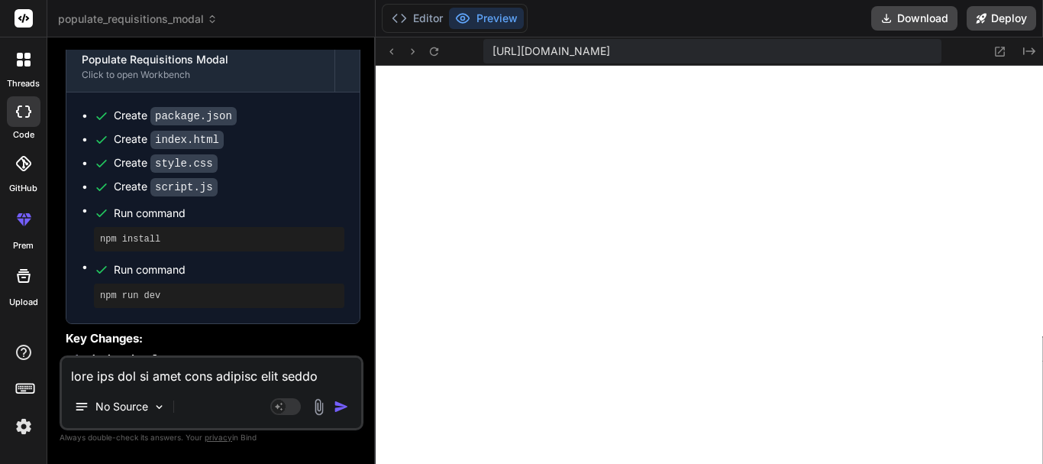
scroll to position [2554, 0]
click at [417, 14] on button "Editor" at bounding box center [417, 18] width 63 height 21
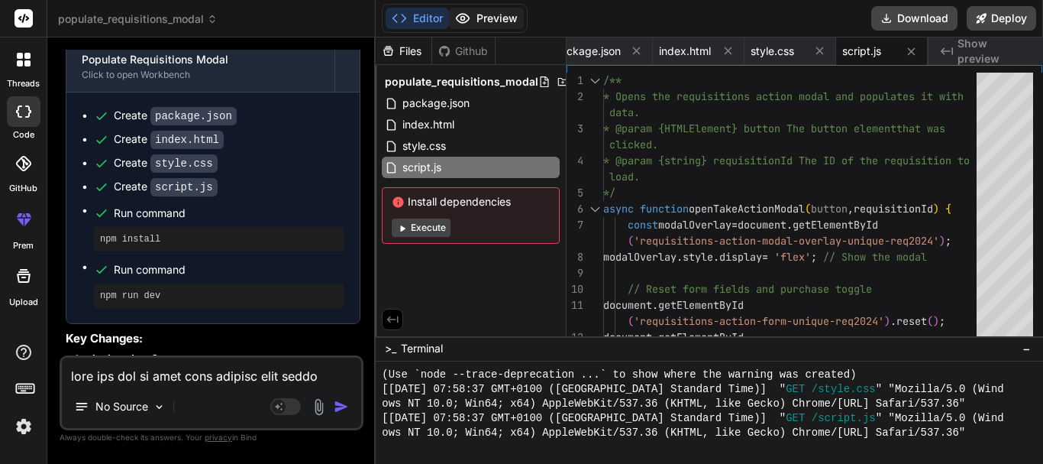
click at [496, 20] on button "Preview" at bounding box center [486, 18] width 75 height 21
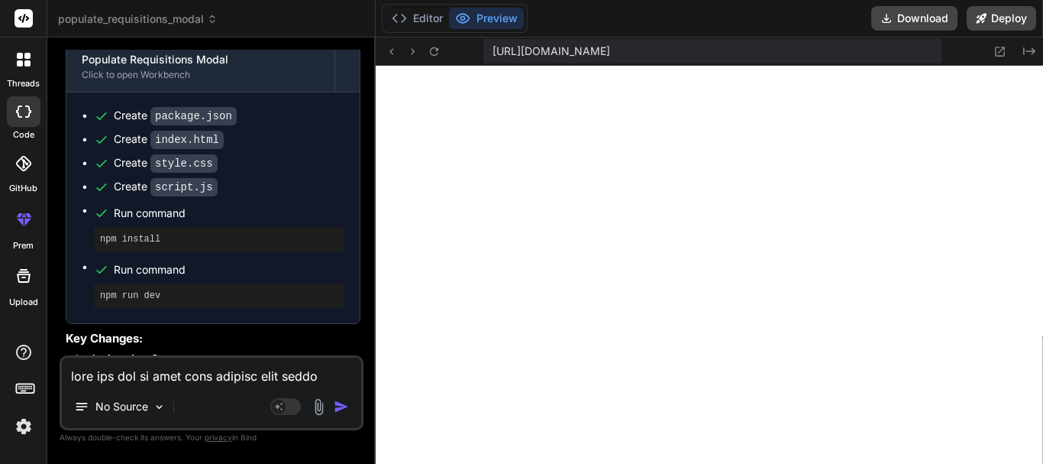
scroll to position [2627, 0]
click at [419, 21] on button "Editor" at bounding box center [417, 18] width 63 height 21
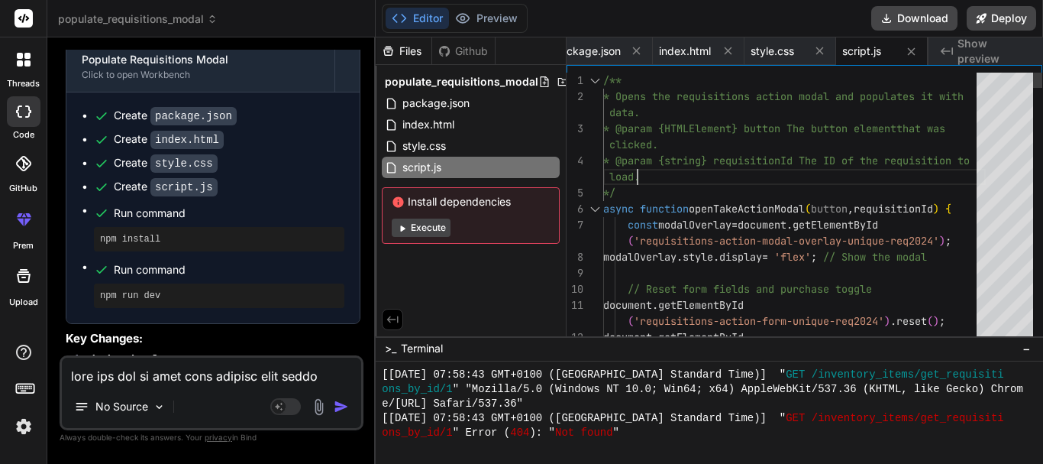
scroll to position [0, 0]
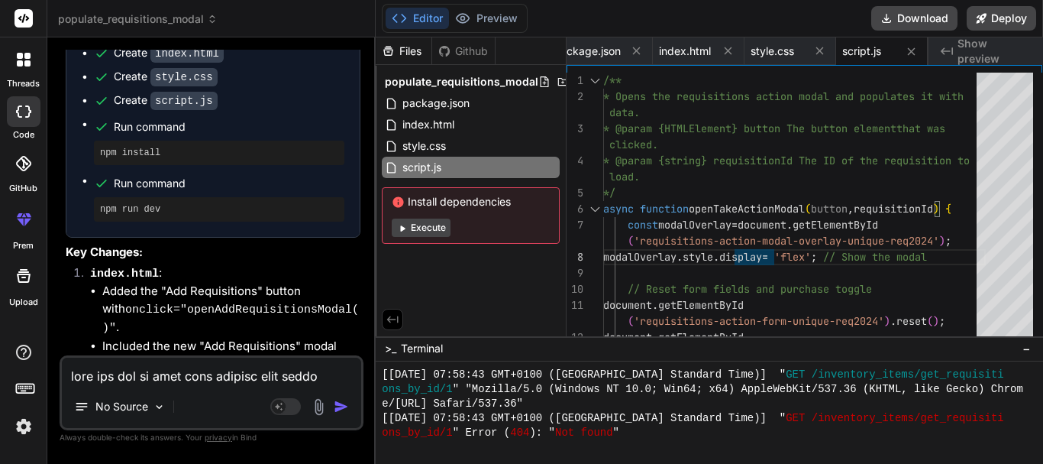
scroll to position [5098, 0]
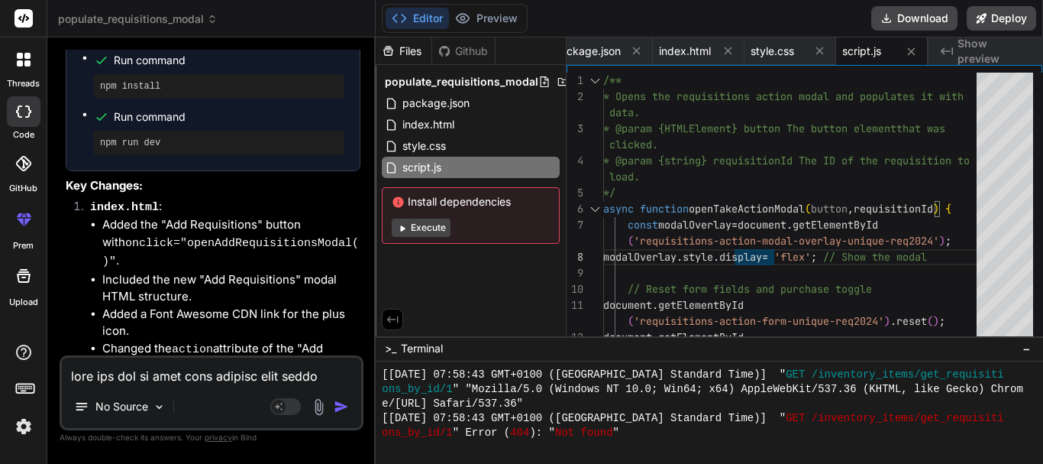
click at [315, 237] on code "onclick="openAddRequisitionsModal()"" at bounding box center [230, 253] width 257 height 32
click at [310, 237] on code "onclick="openAddRequisitionsModal()"" at bounding box center [230, 253] width 257 height 32
click at [315, 237] on code "onclick="openAddRequisitionsModal()"" at bounding box center [230, 253] width 257 height 32
click at [309, 237] on code "onclick="openAddRequisitionsModal()"" at bounding box center [230, 253] width 257 height 32
click at [252, 237] on code "onclick="openAddRequisitionsModal()"" at bounding box center [230, 253] width 257 height 32
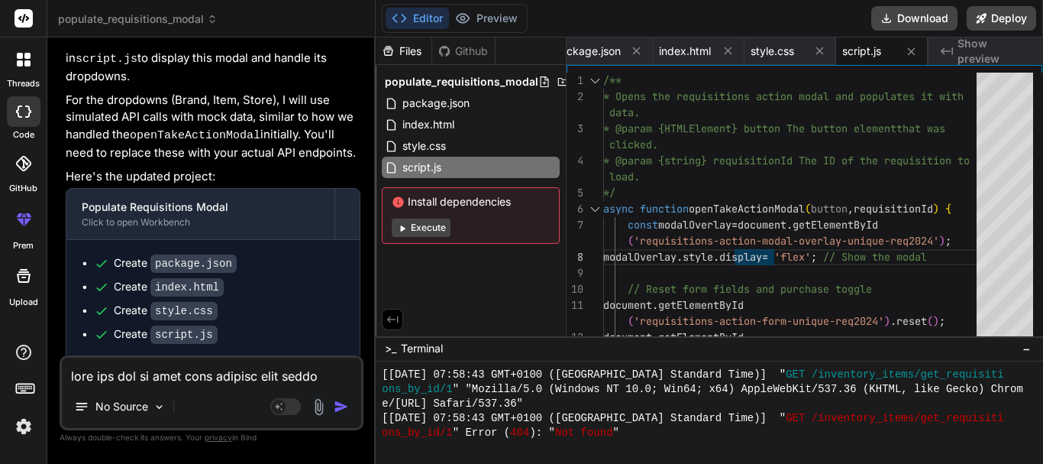
scroll to position [4792, 0]
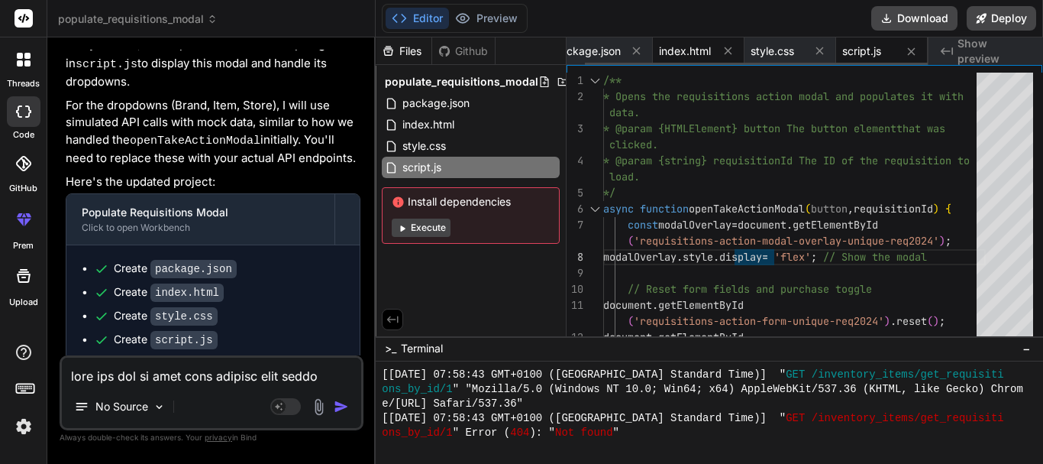
click at [671, 55] on span "index.html" at bounding box center [685, 51] width 52 height 15
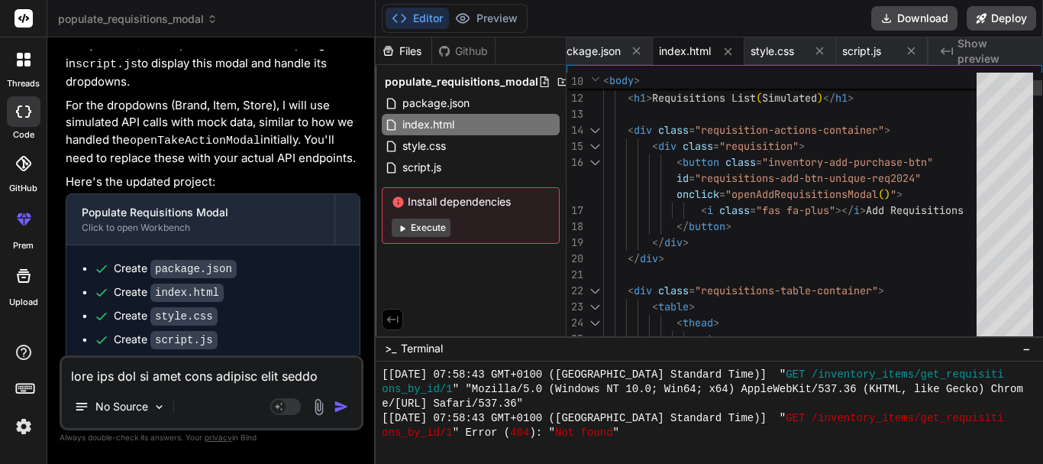
scroll to position [0, 0]
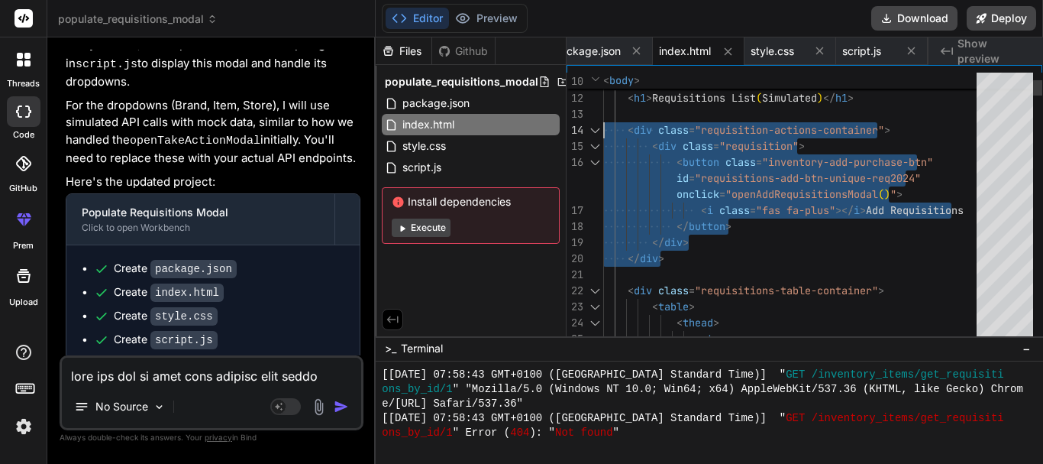
drag, startPoint x: 673, startPoint y: 254, endPoint x: 599, endPoint y: 121, distance: 152.1
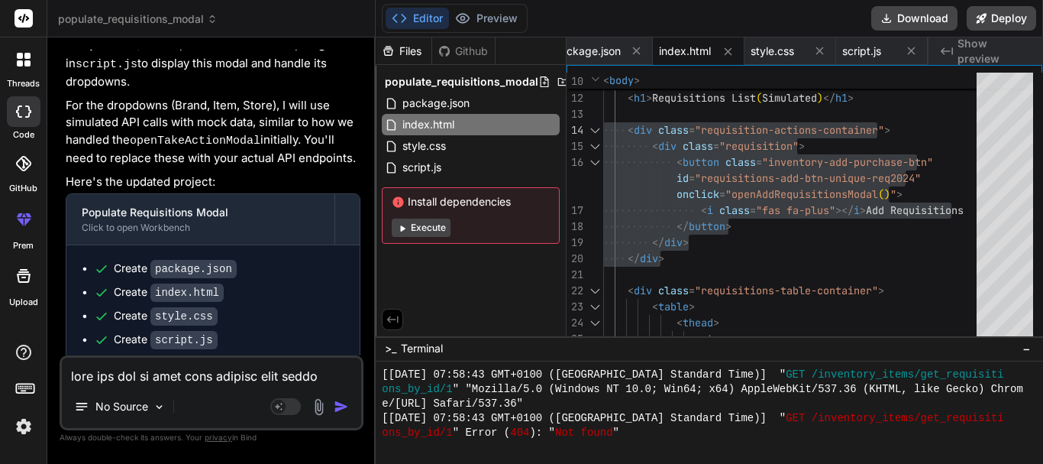
click at [199, 374] on textarea at bounding box center [211, 370] width 299 height 27
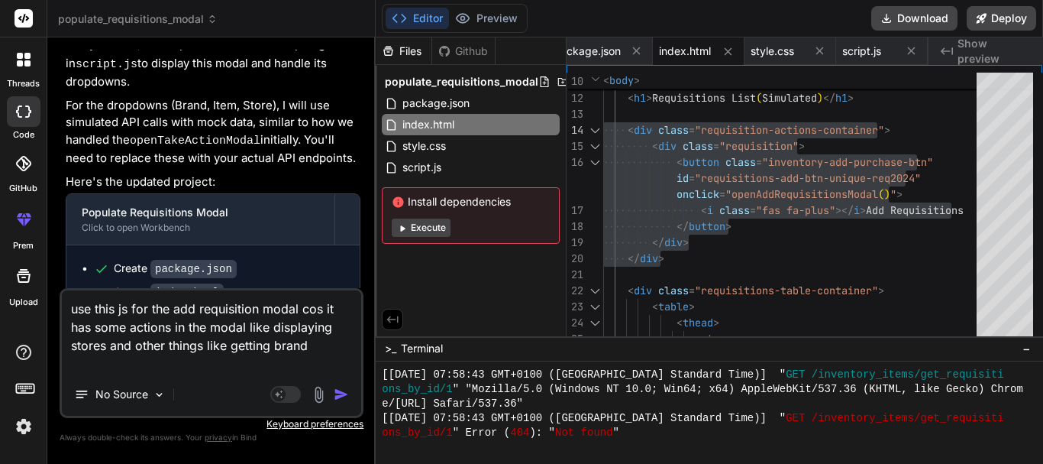
paste textarea "/** * Requisitions Modal Management System * Handles opening, closing, and data…"
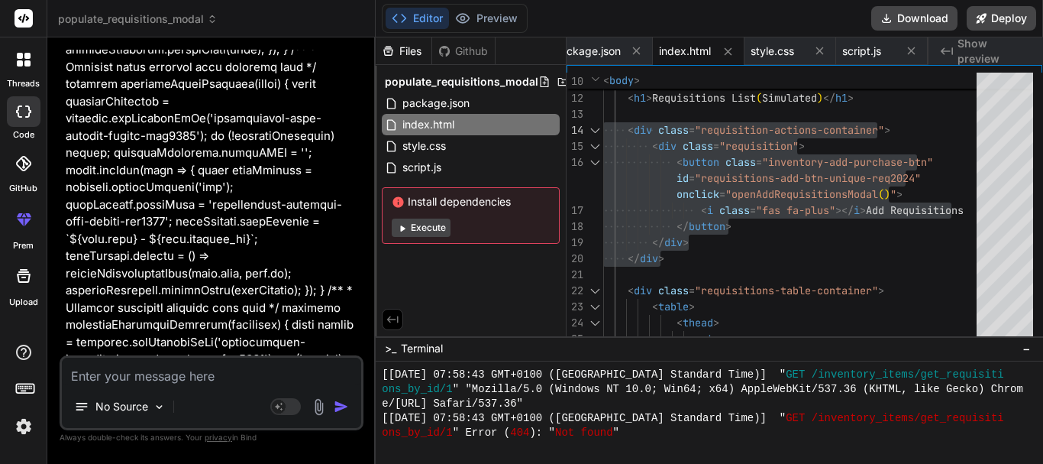
scroll to position [9932, 0]
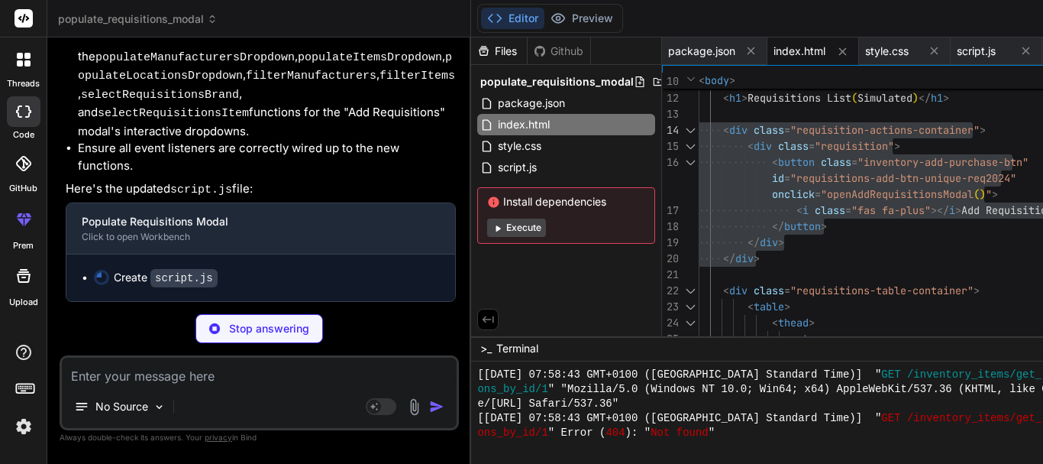
click at [229, 329] on p "Stop answering" at bounding box center [269, 328] width 80 height 15
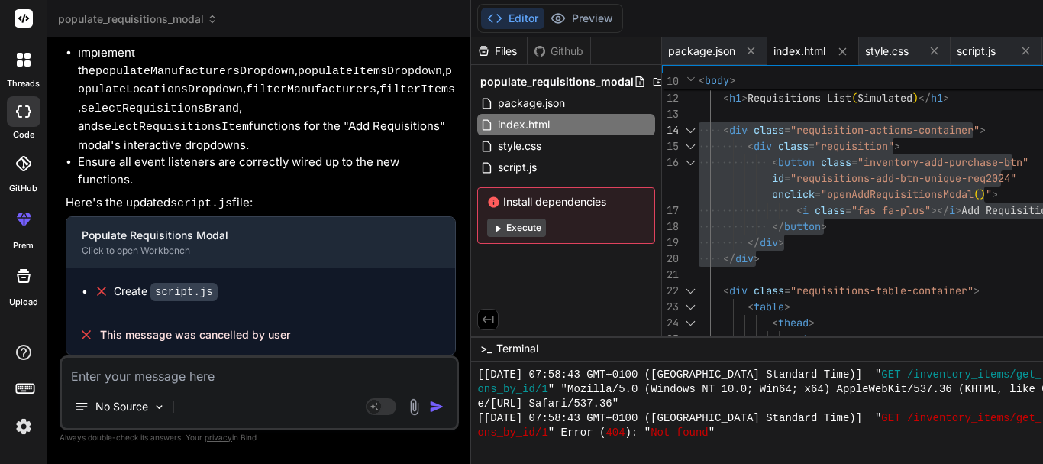
click at [211, 383] on textarea at bounding box center [259, 370] width 395 height 27
paste textarea "/** * Opens the Take Action modal for a specific requisition * This function is…"
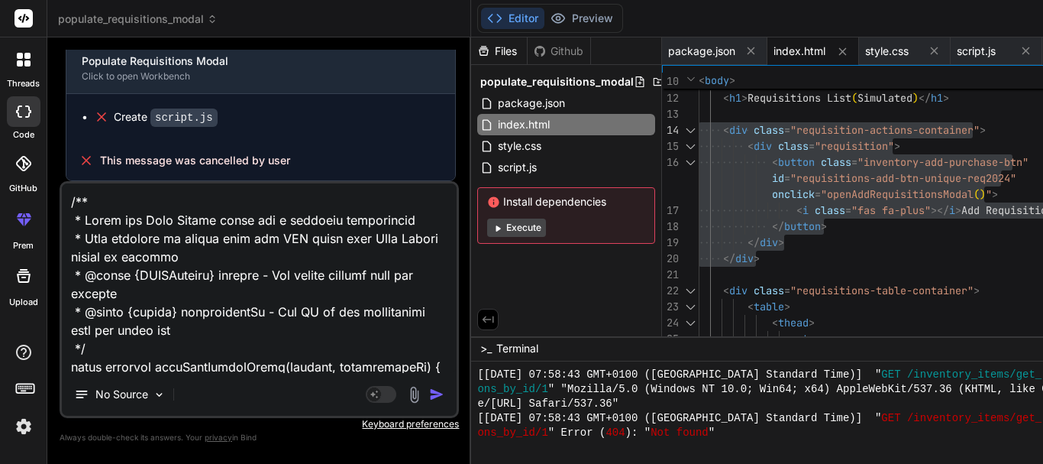
scroll to position [8305, 0]
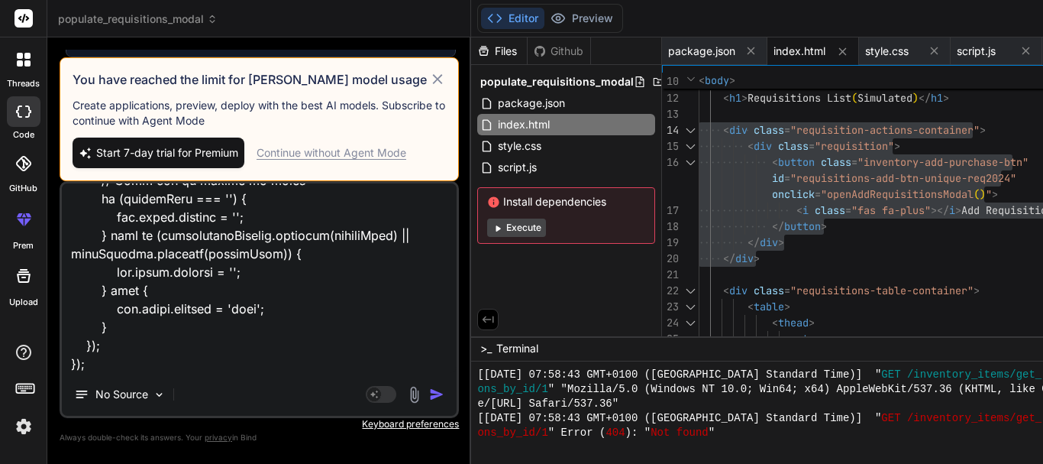
click at [276, 157] on div "Continue without Agent Mode" at bounding box center [332, 152] width 150 height 15
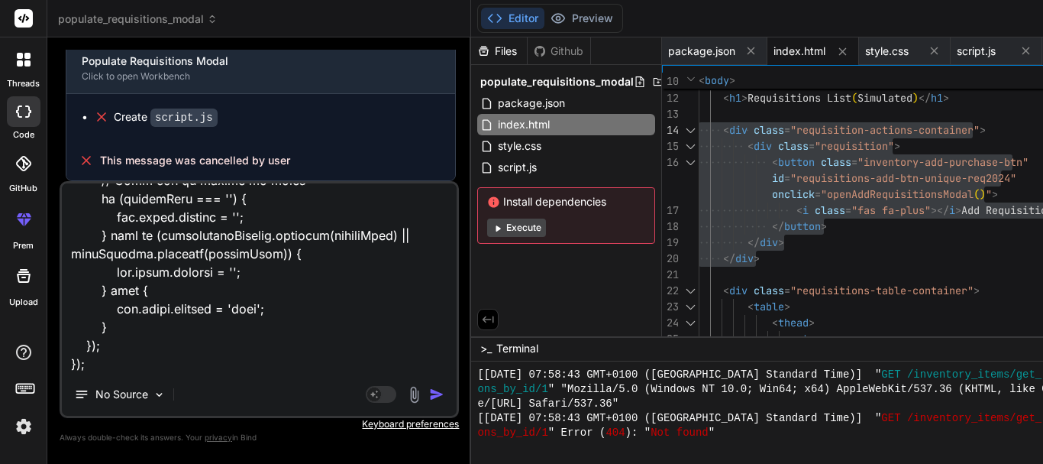
click at [173, 366] on textarea at bounding box center [259, 277] width 395 height 189
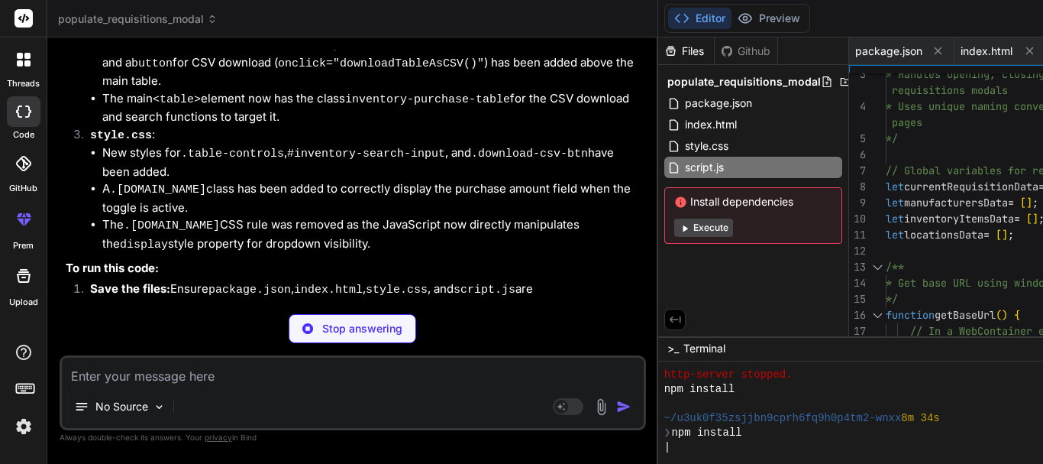
scroll to position [2830, 0]
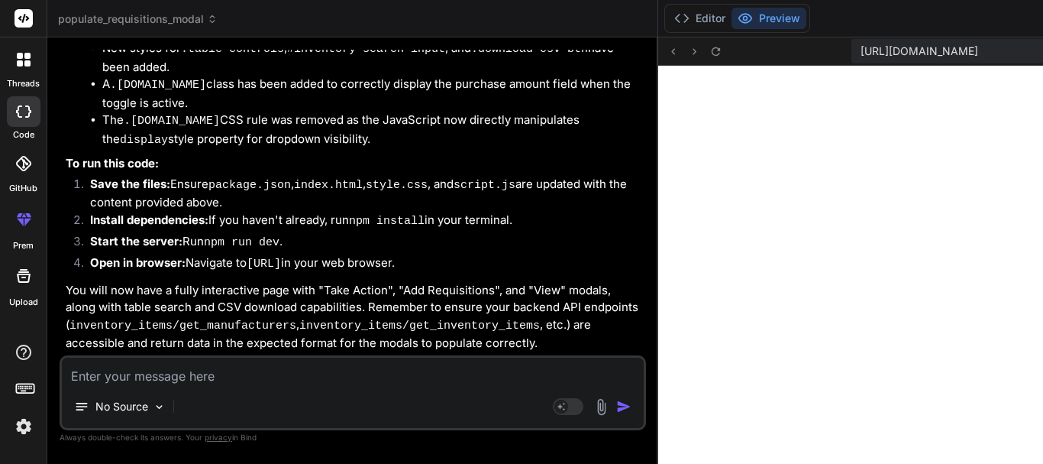
scroll to position [15014, 0]
click at [668, 15] on button "Editor" at bounding box center [699, 18] width 63 height 21
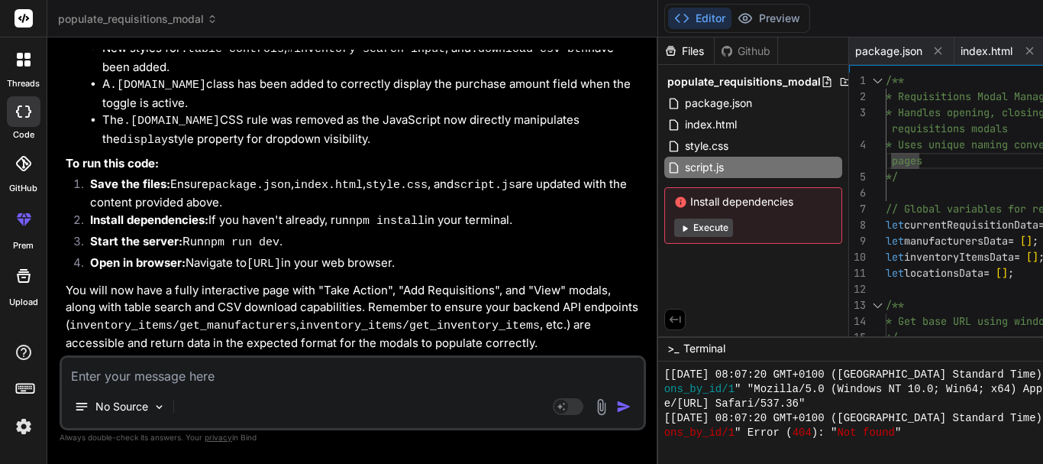
click at [210, 373] on textarea at bounding box center [353, 370] width 582 height 27
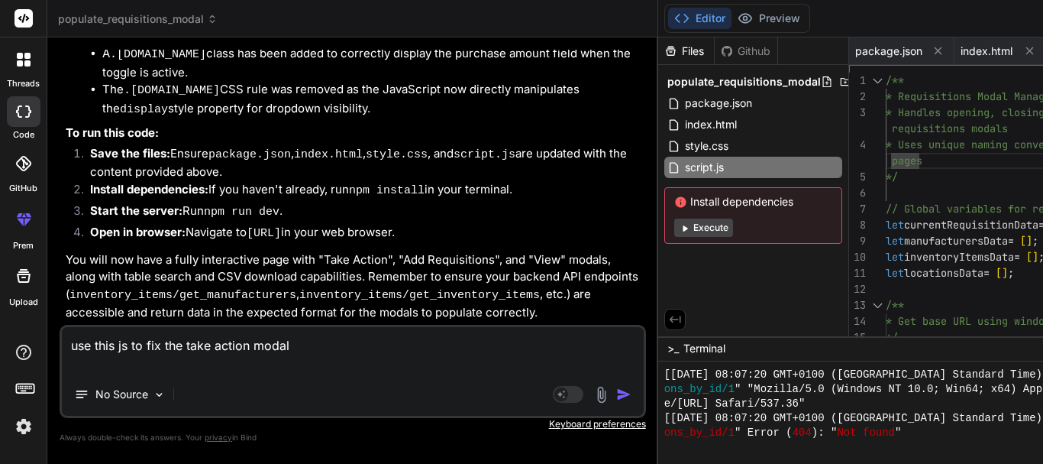
paste textarea "/** * Opens the requisitions action modal and populates it with data. * @param …"
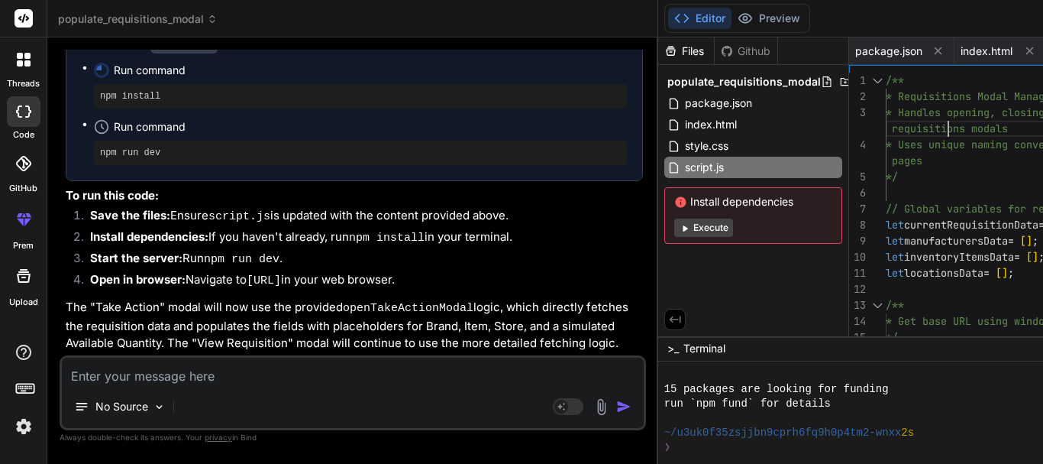
scroll to position [0, 0]
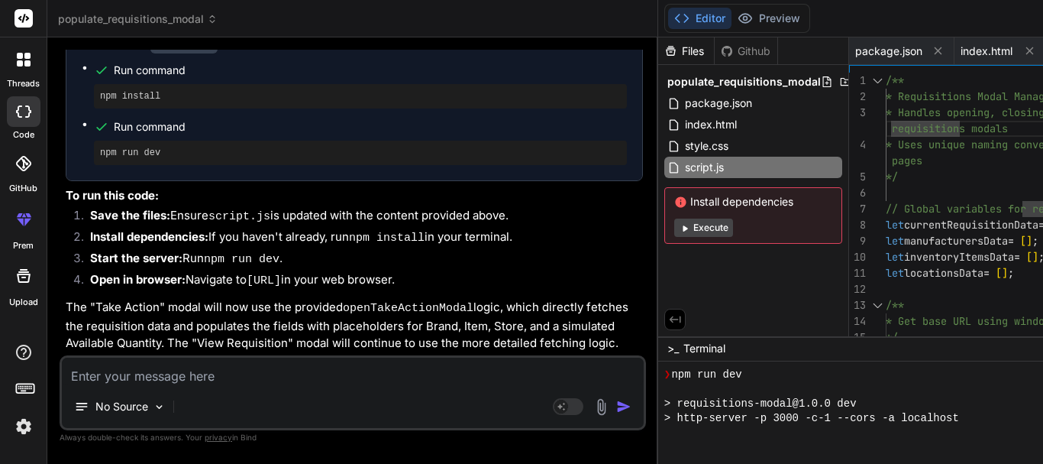
scroll to position [4136, 0]
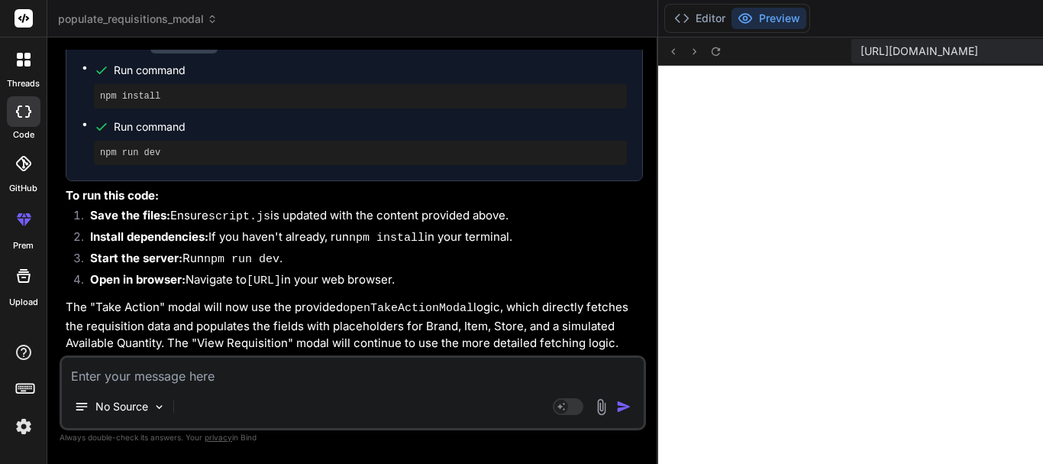
scroll to position [4731, 0]
click at [668, 23] on button "Editor" at bounding box center [699, 18] width 63 height 21
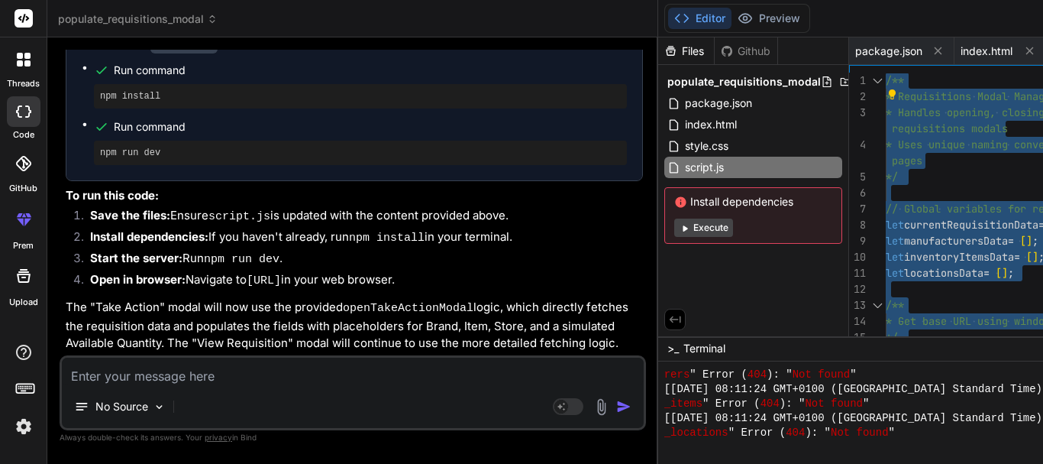
click at [126, 383] on textarea at bounding box center [353, 370] width 582 height 27
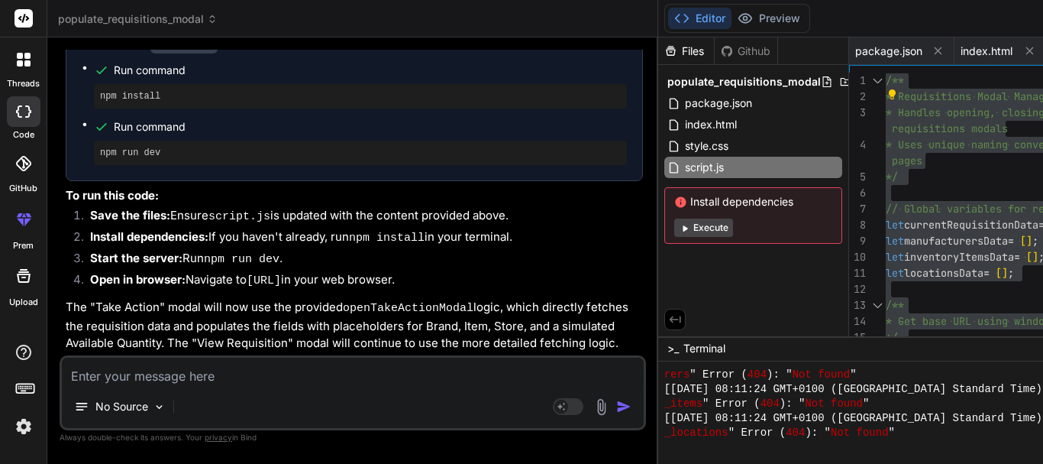
scroll to position [19740, 0]
click at [215, 377] on textarea "display the names of the item because it's the id" at bounding box center [353, 370] width 582 height 27
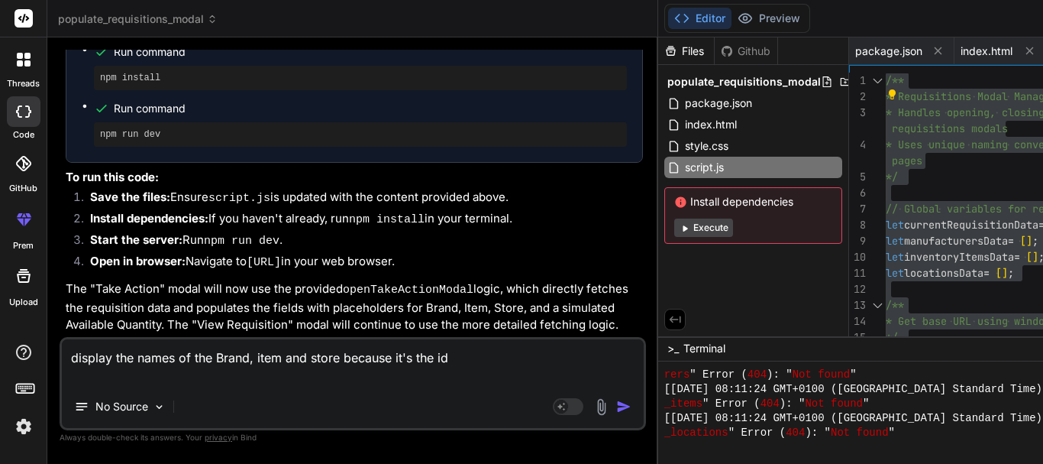
click at [227, 388] on div "display the names of the Brand, item and store because it's the id No Source Ag…" at bounding box center [353, 383] width 587 height 93
click at [218, 378] on textarea "display the names of the Brand, item and store because it's the id" at bounding box center [353, 362] width 582 height 46
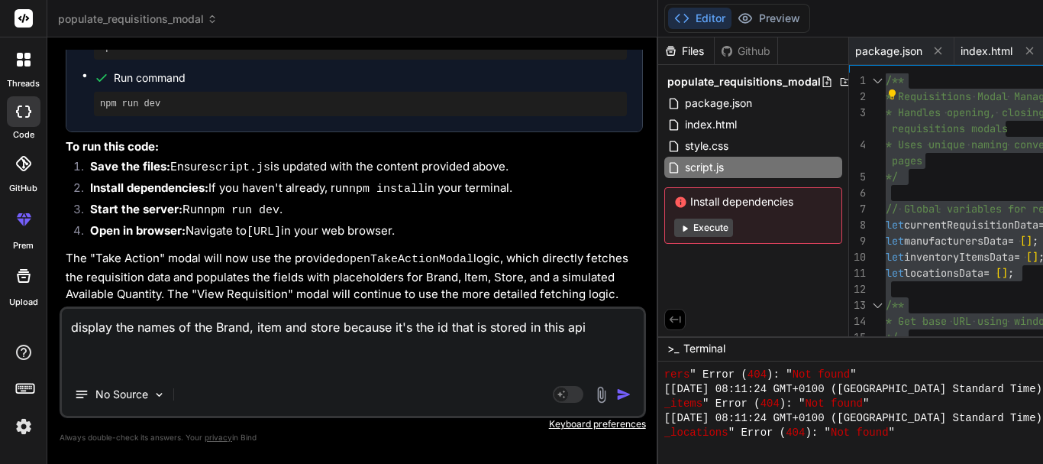
paste textarea "inventory_items/get_requisitions_by_id/2"
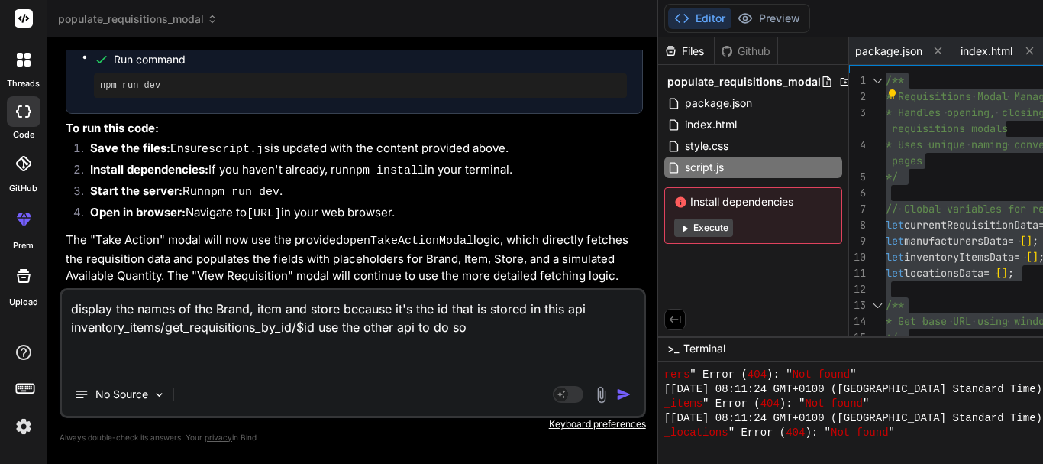
click at [142, 362] on textarea "display the names of the Brand, item and store because it's the id that is stor…" at bounding box center [353, 331] width 582 height 82
click at [616, 396] on img "button" at bounding box center [623, 393] width 15 height 15
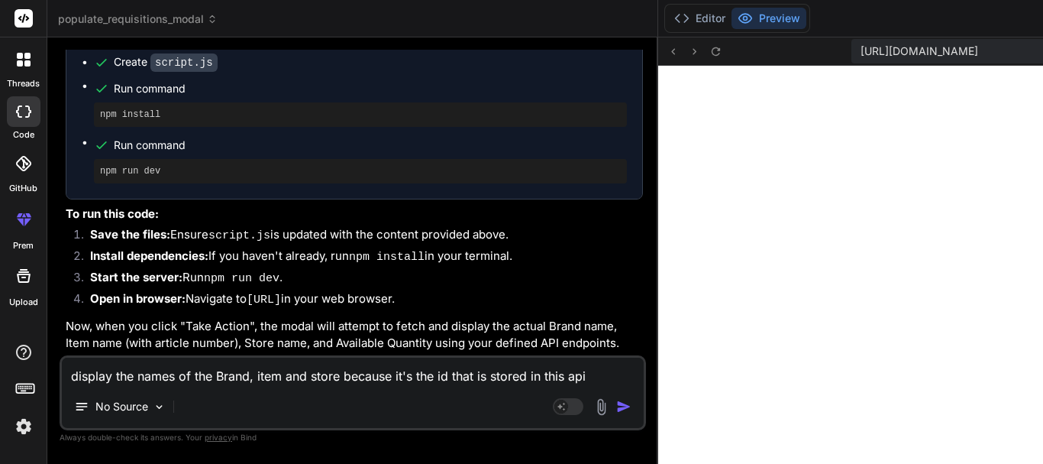
scroll to position [5746, 0]
click at [668, 20] on button "Editor" at bounding box center [699, 18] width 63 height 21
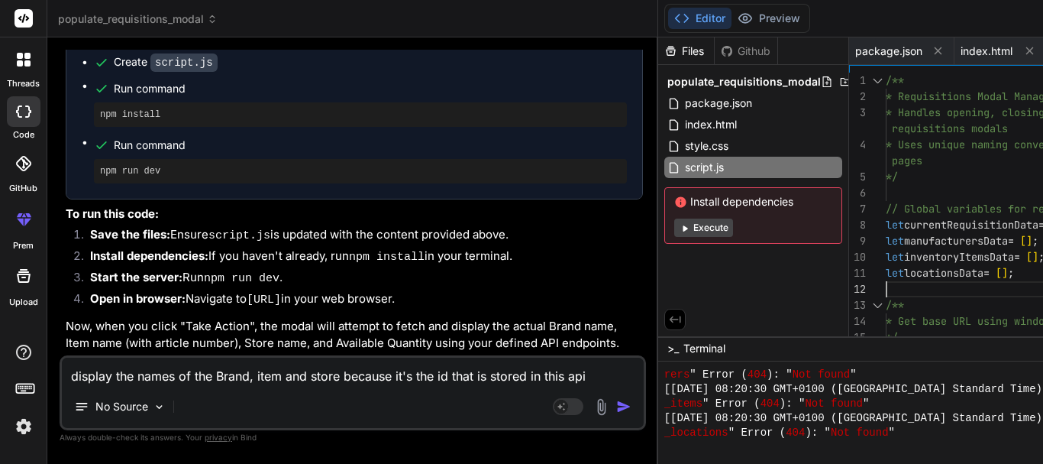
click at [180, 383] on textarea "display the names of the Brand, item and store because it's the id that is stor…" at bounding box center [353, 370] width 582 height 27
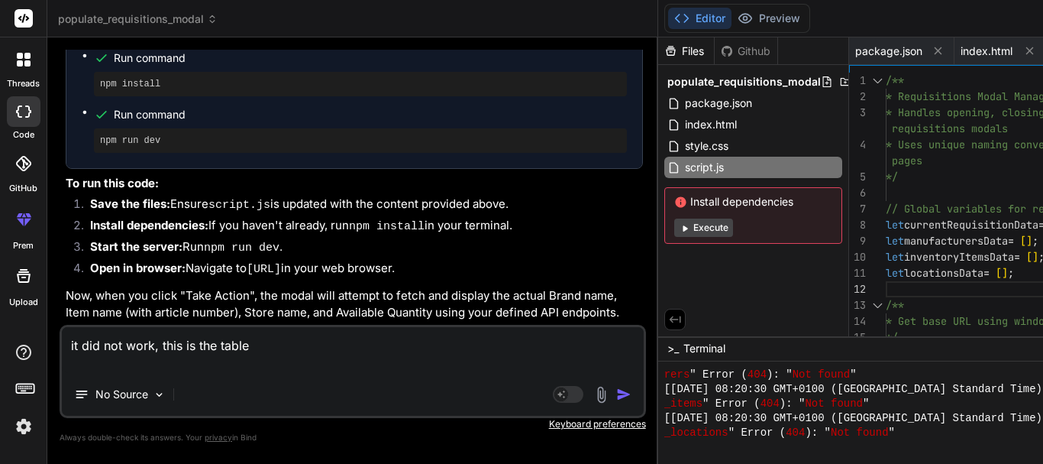
paste textarea "<table class="inventory-purchase-table"> <thead> <tr> <th class="inventory-sn-c…"
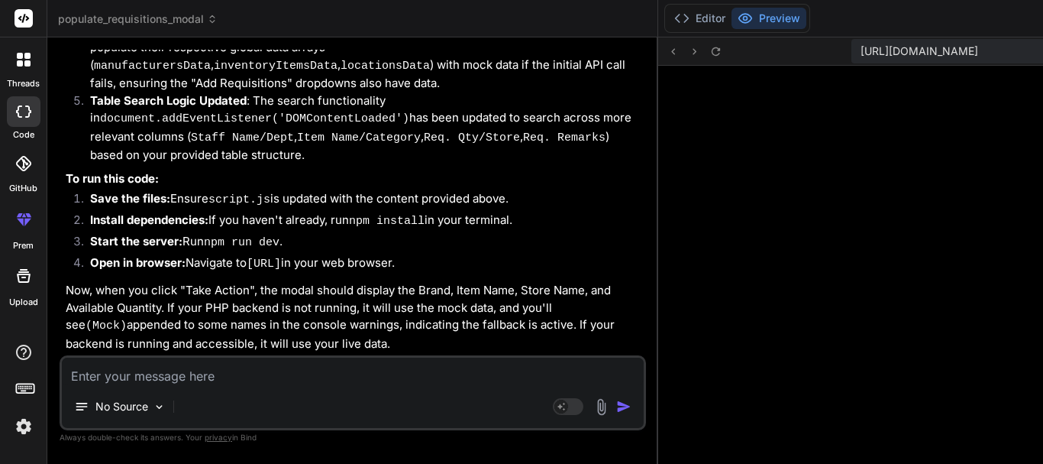
scroll to position [6791, 0]
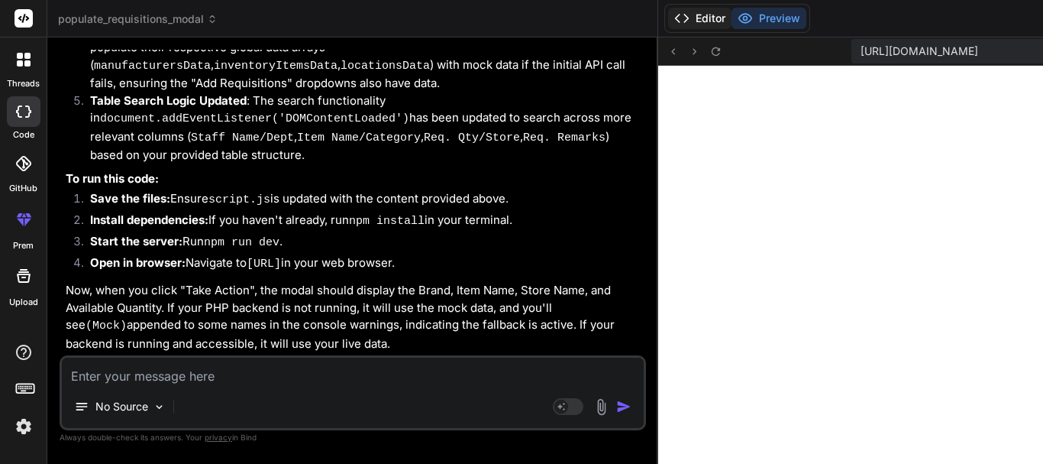
click at [668, 24] on button "Editor" at bounding box center [699, 18] width 63 height 21
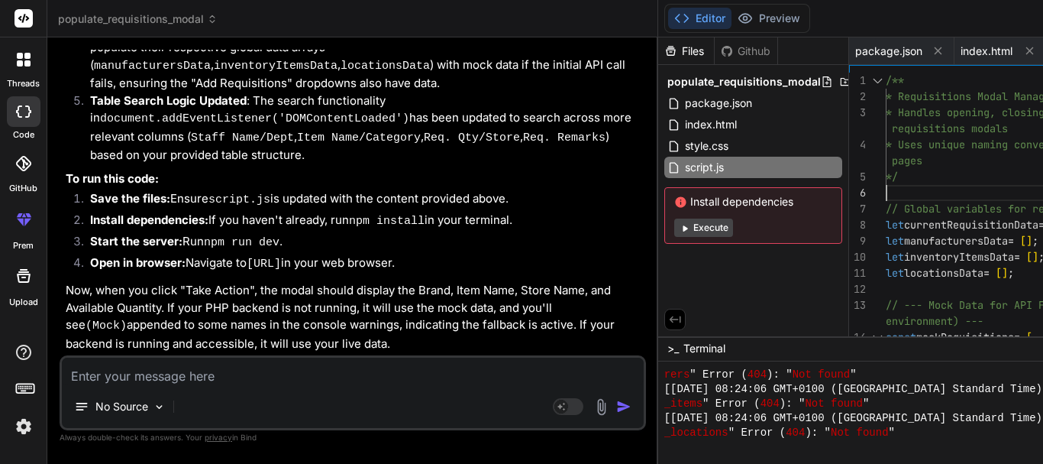
scroll to position [0, 0]
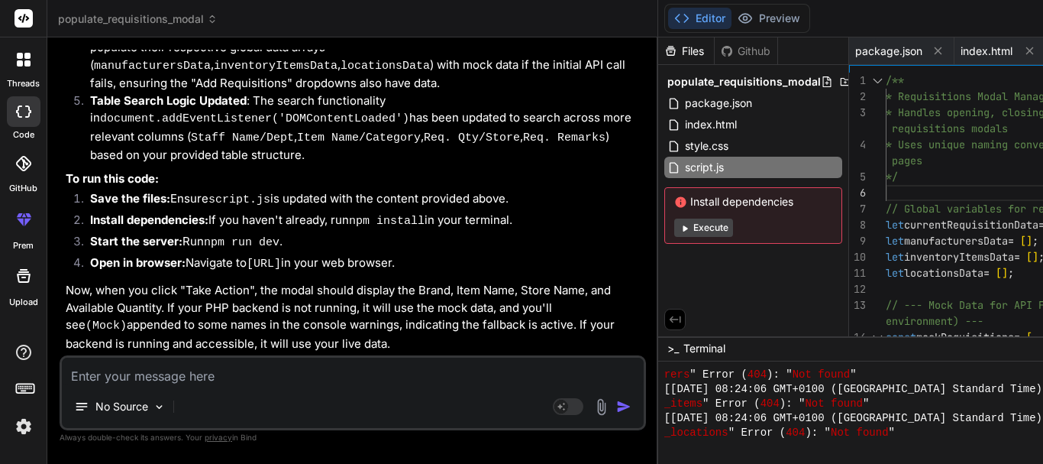
click at [206, 390] on div "No Source Agent Mode. When this toggle is activated, AI automatically makes dec…" at bounding box center [353, 392] width 587 height 75
click at [204, 379] on textarea at bounding box center [353, 370] width 582 height 27
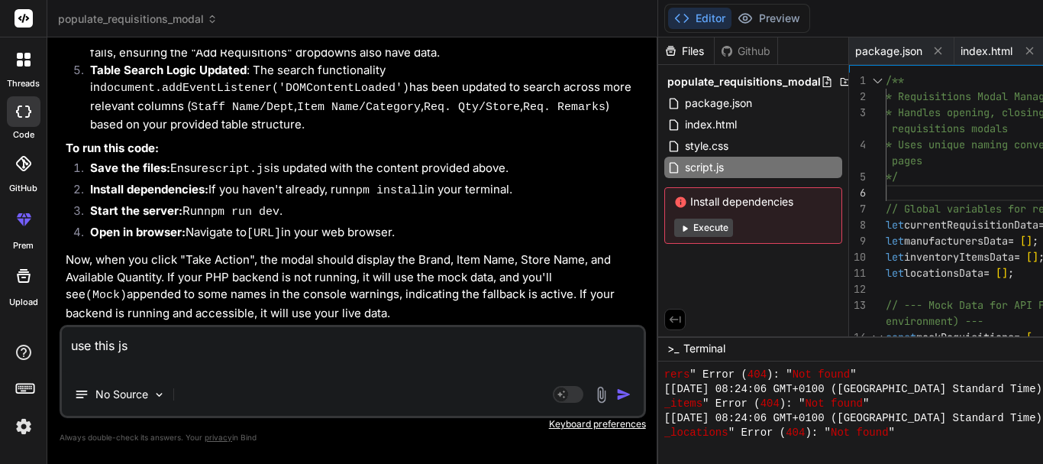
paste textarea "/** * Requisitions Modal Management System * Handles opening, closing, and data…"
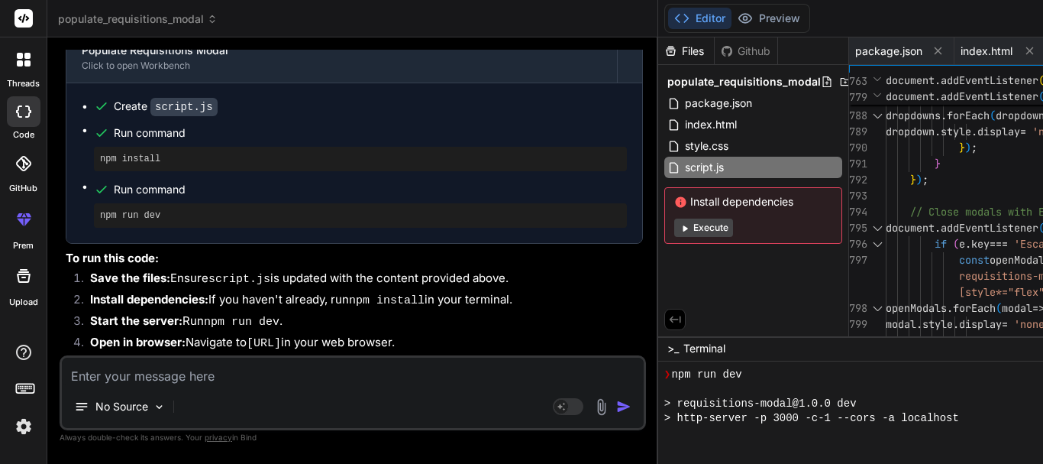
scroll to position [7198, 0]
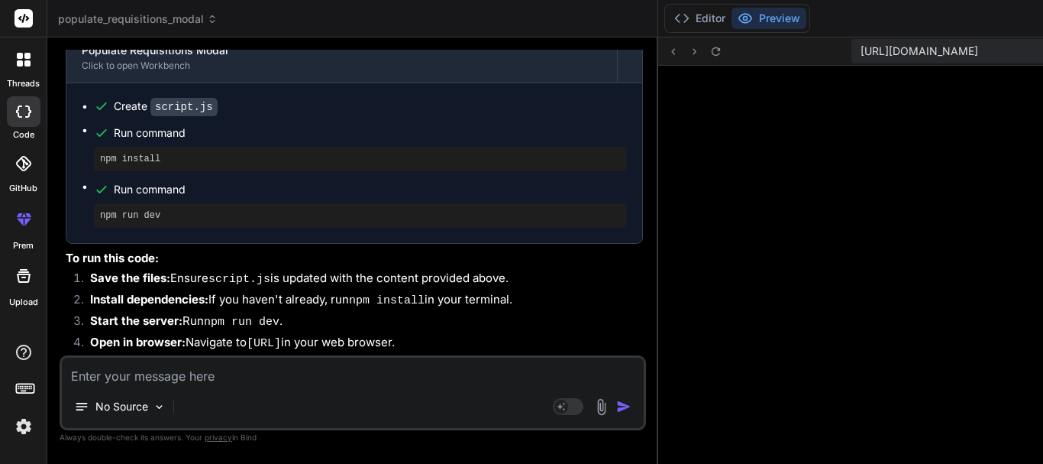
scroll to position [7822, 0]
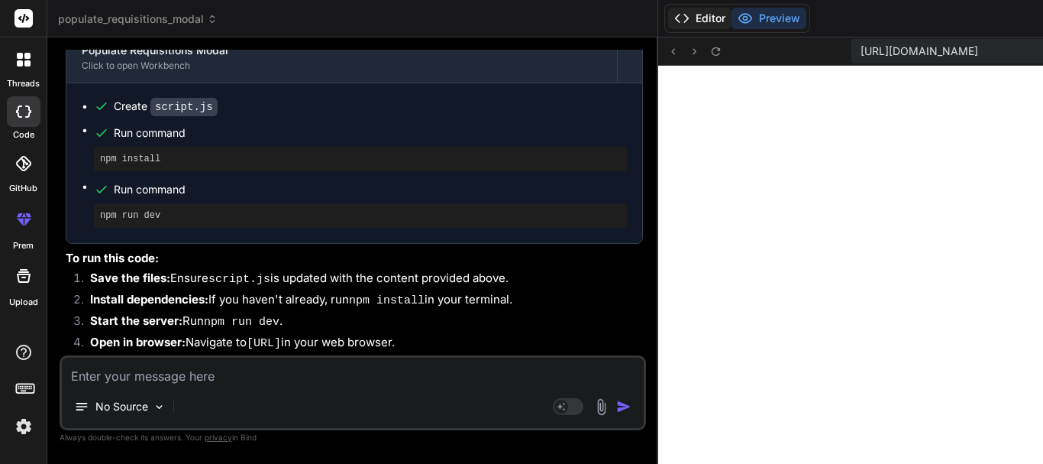
click at [668, 17] on button "Editor" at bounding box center [699, 18] width 63 height 21
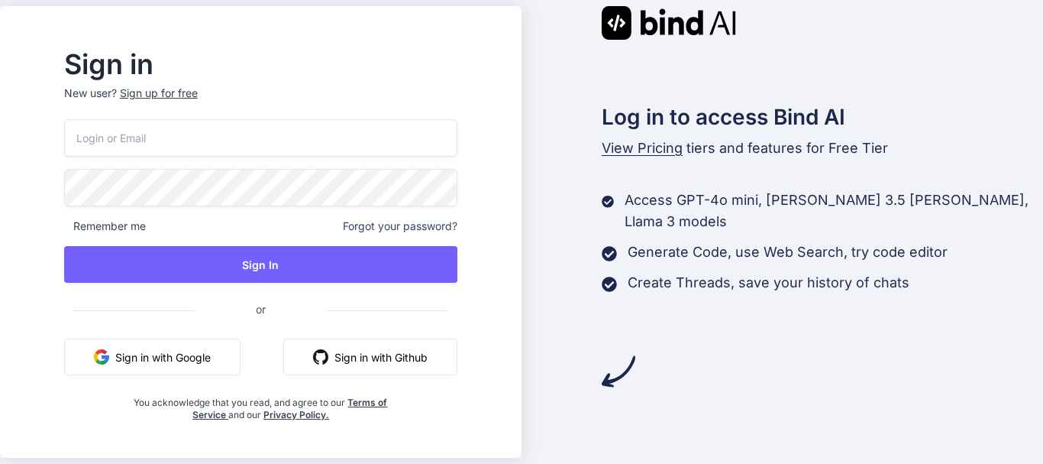
click at [199, 365] on button "Sign in with Google" at bounding box center [152, 356] width 176 height 37
